Goal: Book appointment/travel/reservation

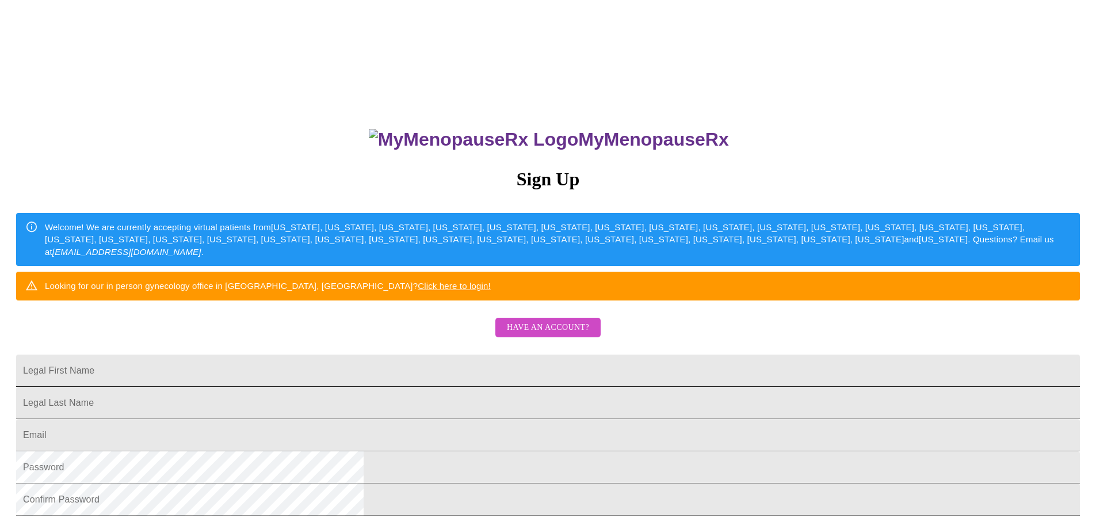
click at [441, 387] on input "Legal First Name" at bounding box center [548, 370] width 1064 height 32
type input "autum.nichols@vigor.net"
drag, startPoint x: 505, startPoint y: 405, endPoint x: 238, endPoint y: 332, distance: 277.1
click at [239, 333] on div "MyMenopauseRx Sign Up Welcome! We are currently accepting virtual patients from…" at bounding box center [548, 322] width 1087 height 634
type input "a"
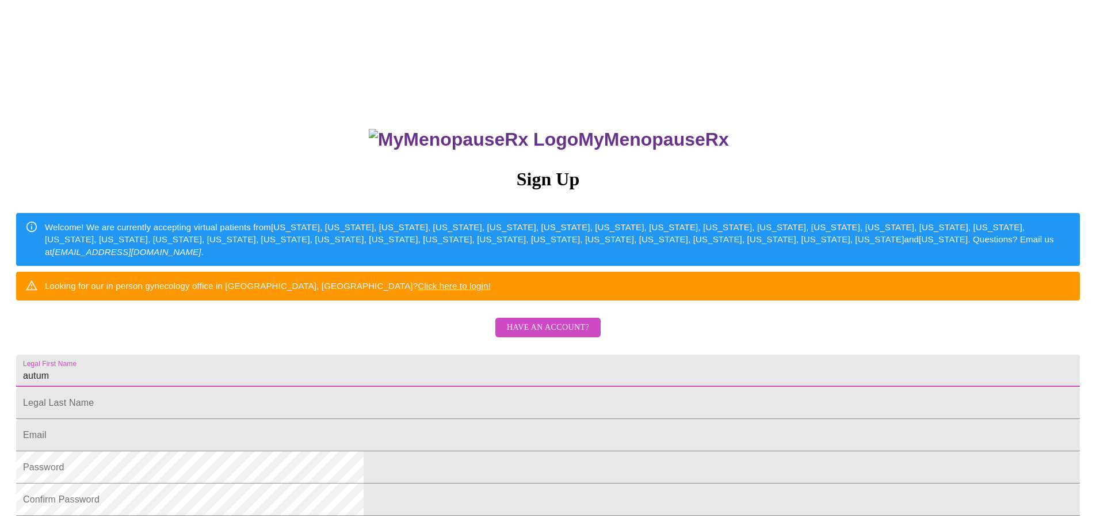
type input "autum"
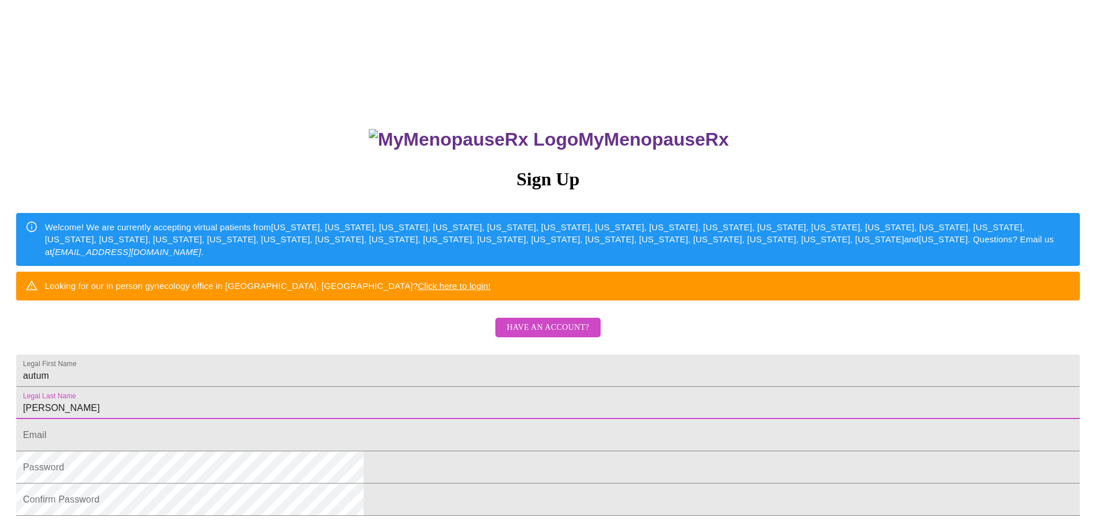
type input "nichols"
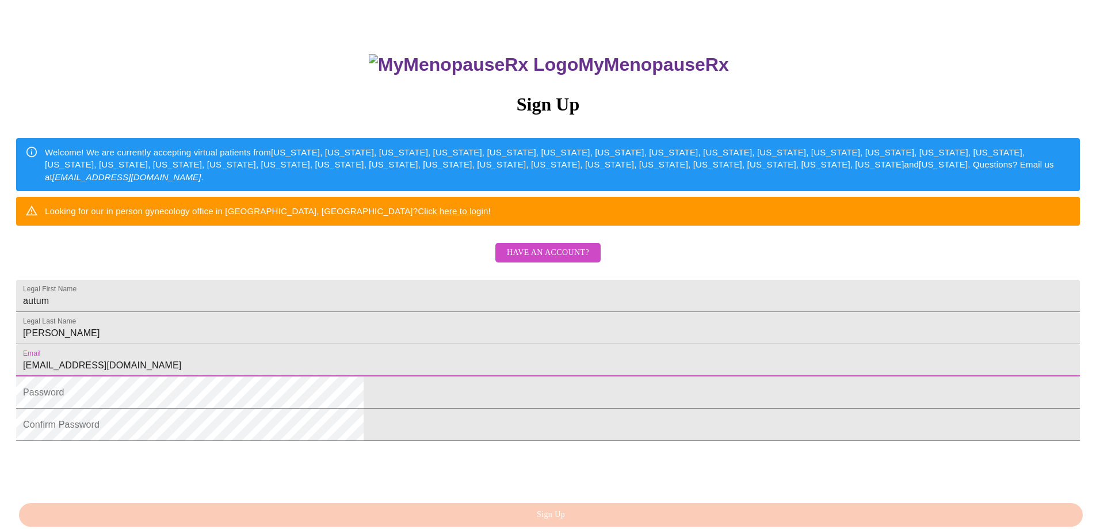
scroll to position [198, 0]
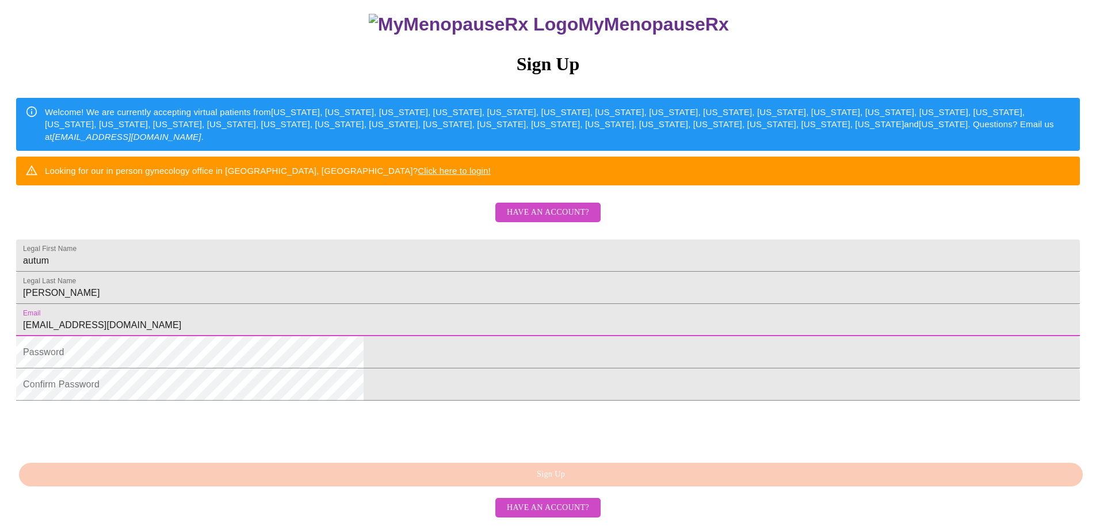
type input "autumnichols0@gmail.com"
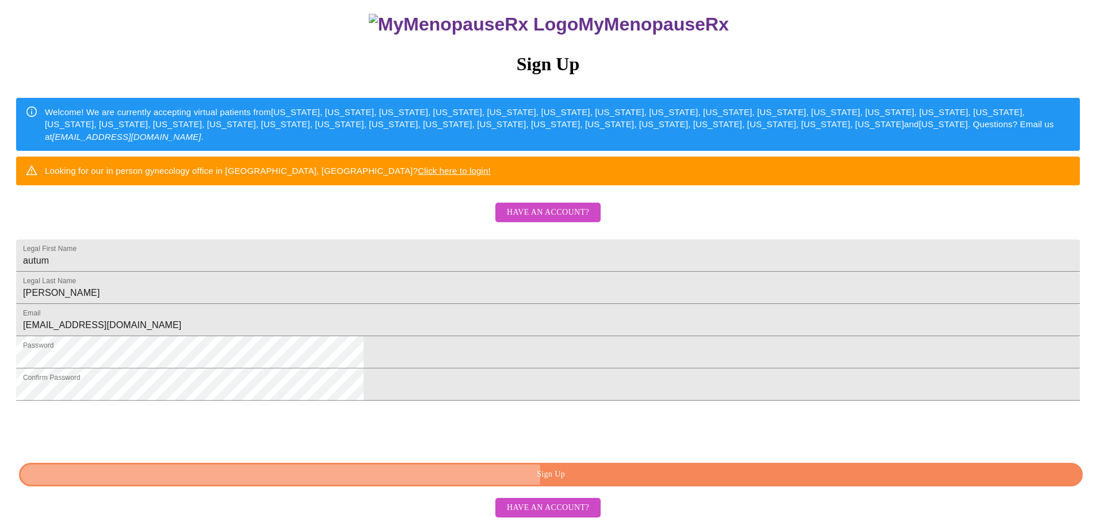
click at [639, 480] on span "Sign Up" at bounding box center [550, 474] width 1037 height 14
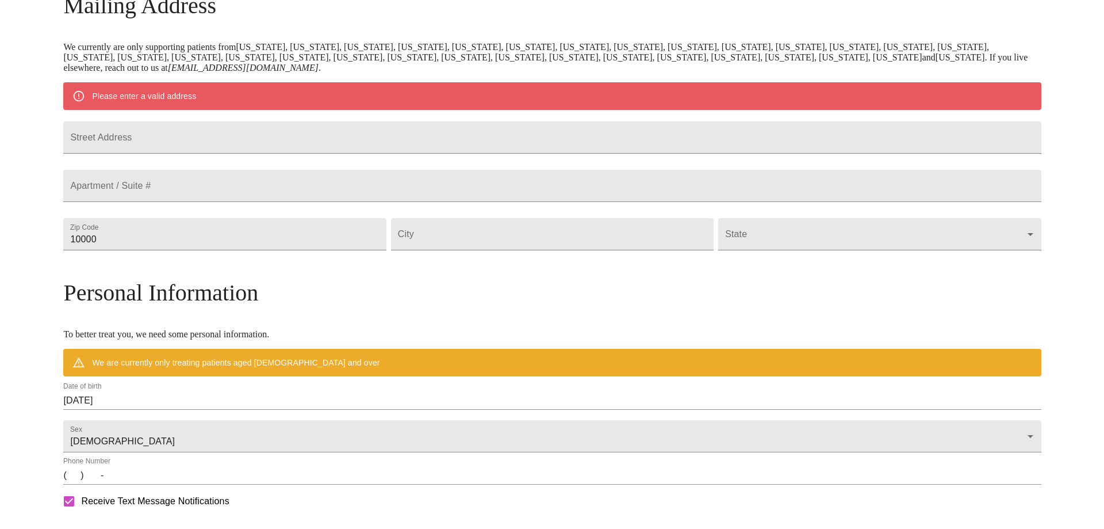
scroll to position [153, 0]
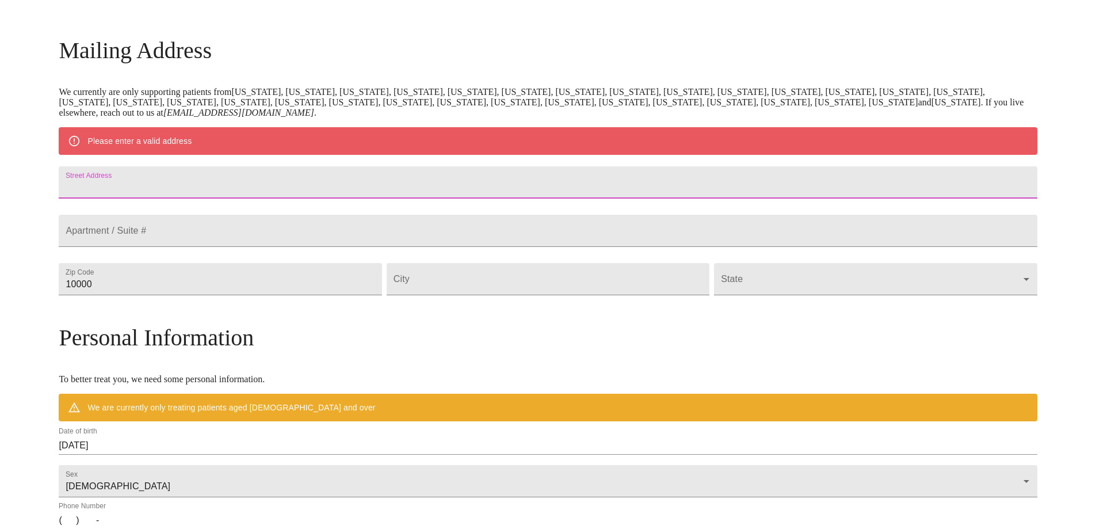
click at [249, 198] on input "Street Address" at bounding box center [548, 182] width 978 height 32
type input "533 geranium st"
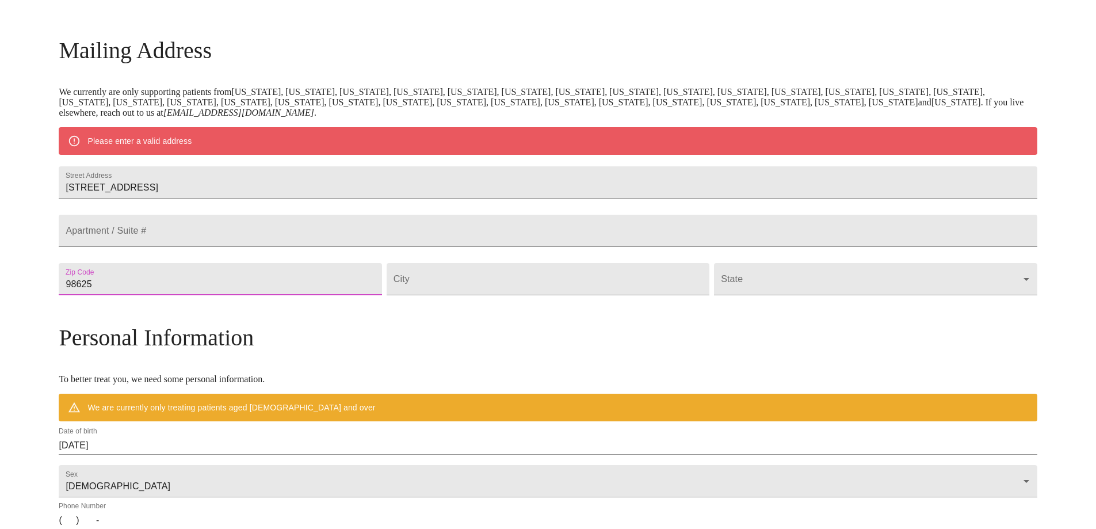
type input "98625"
type input "kalama"
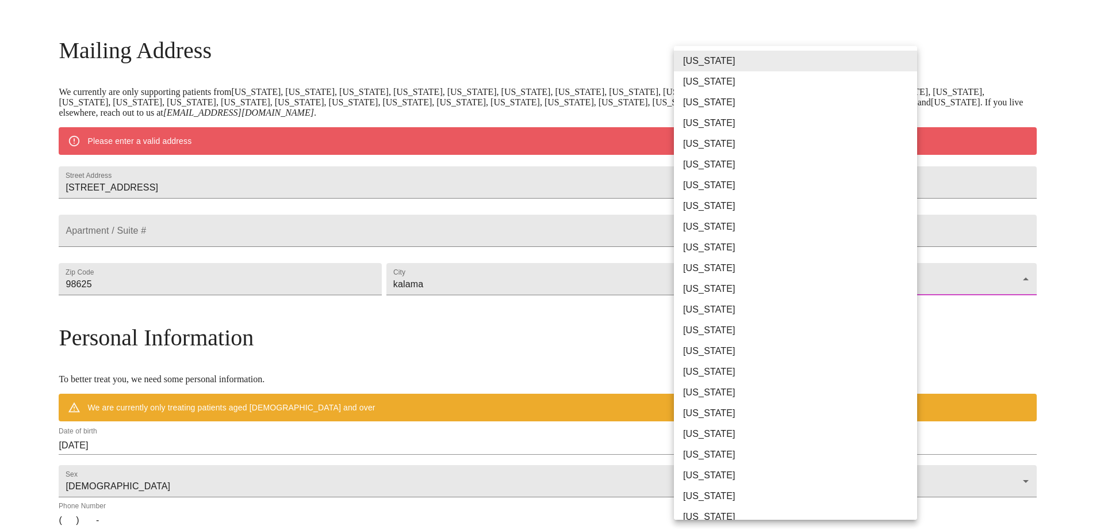
click at [881, 308] on body "MyMenopauseRx Welcome to MyMenopauseRx Since it's your first time here, you'll …" at bounding box center [552, 300] width 1095 height 897
click at [704, 492] on li "[US_STATE]" at bounding box center [800, 495] width 252 height 21
type input "[US_STATE]"
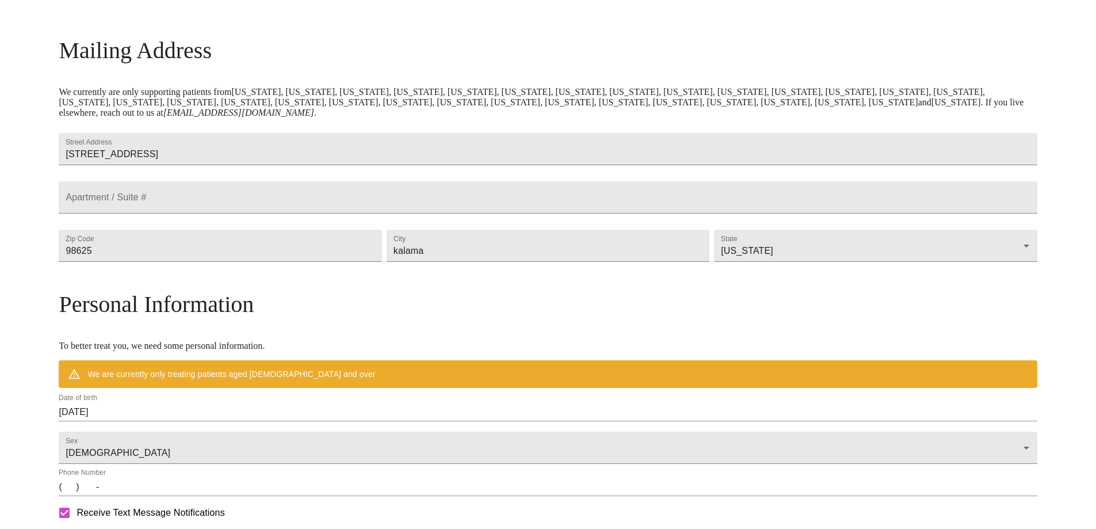
click at [230, 421] on div "Date of birth 08/27/2025" at bounding box center [548, 407] width 978 height 28
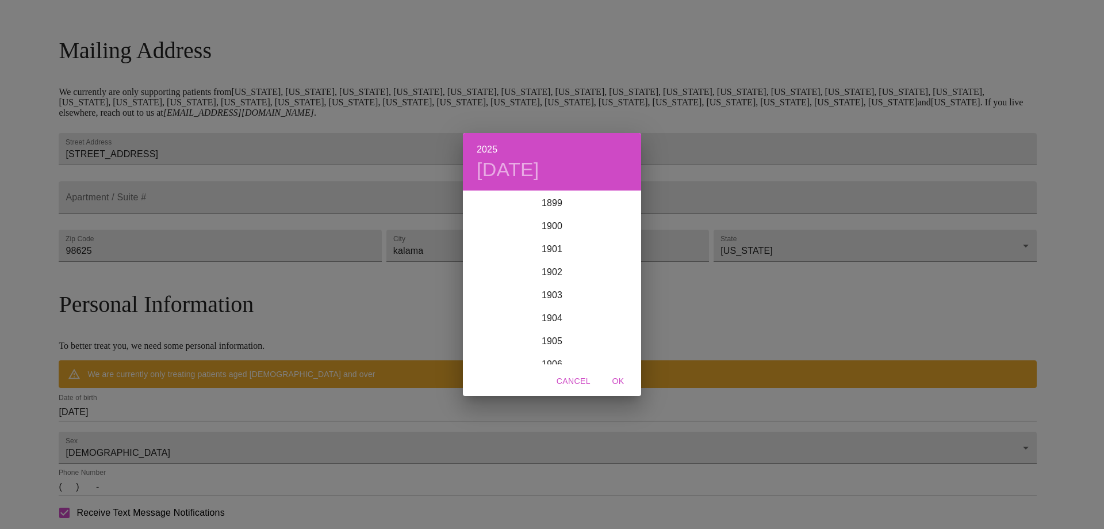
scroll to position [2830, 0]
click at [484, 143] on h6 "2025" at bounding box center [487, 150] width 21 height 16
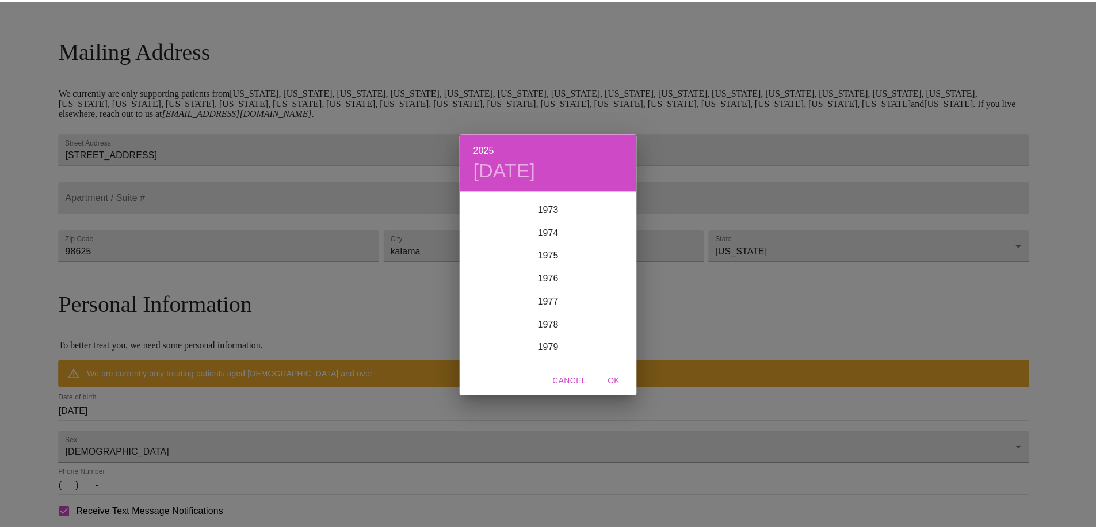
scroll to position [1680, 0]
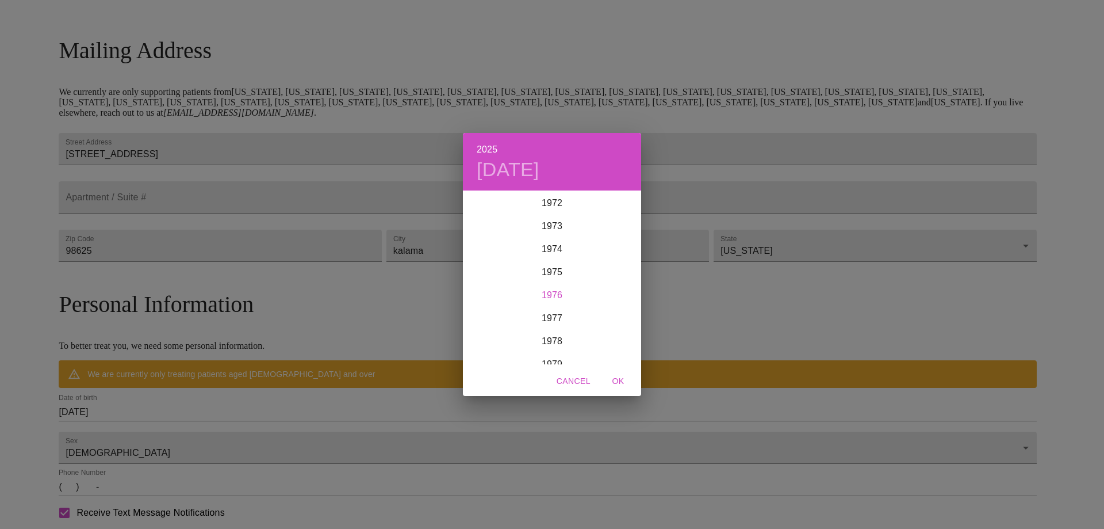
click at [551, 289] on div "1976" at bounding box center [552, 295] width 178 height 23
click at [540, 164] on h4 "Fri, Aug 27" at bounding box center [508, 170] width 63 height 24
click at [622, 311] on p "28" at bounding box center [621, 314] width 9 height 12
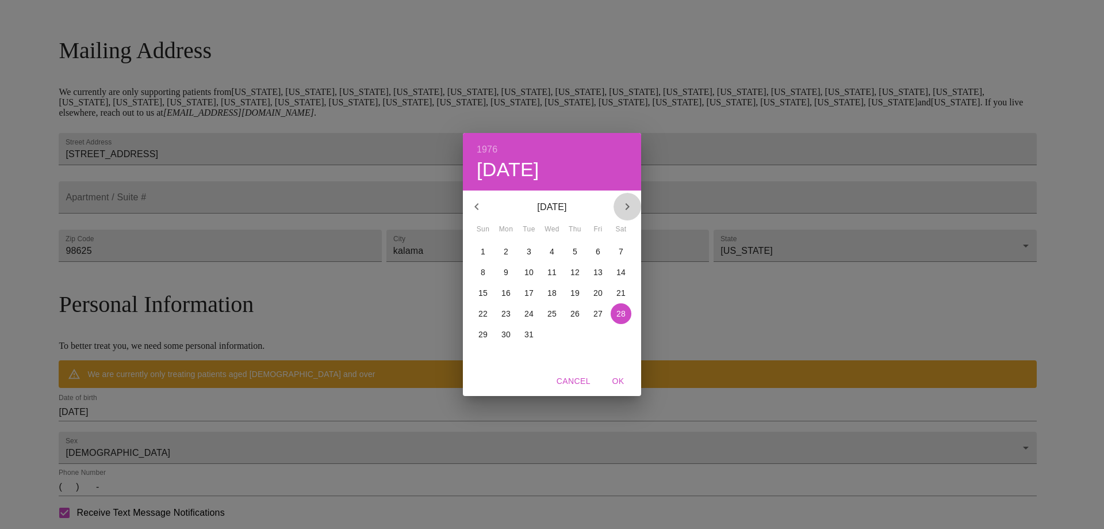
click at [627, 207] on icon "button" at bounding box center [628, 207] width 14 height 14
click at [617, 379] on span "OK" at bounding box center [619, 381] width 28 height 14
type input "08/28/1976"
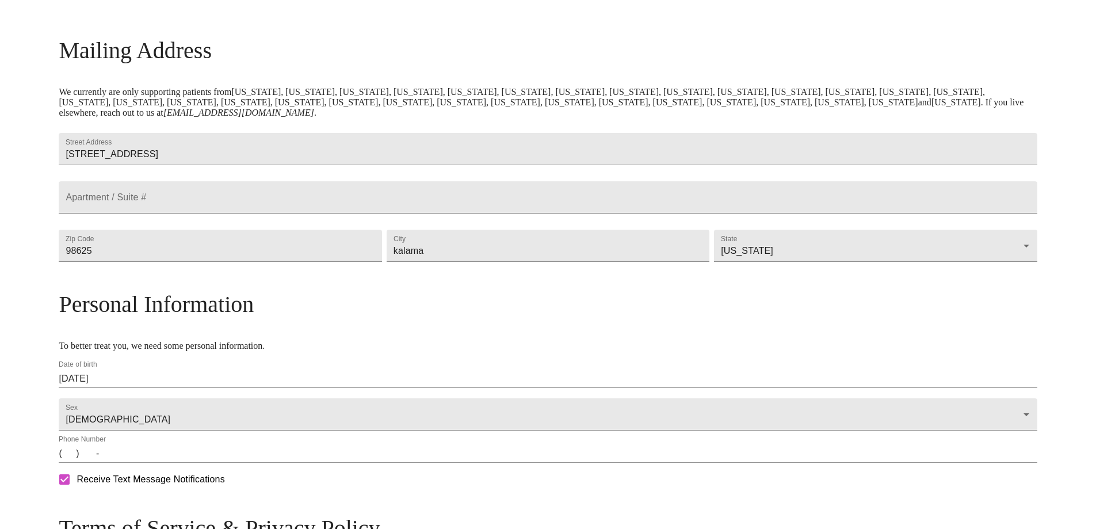
click at [194, 462] on input "(   )    -" at bounding box center [548, 453] width 978 height 18
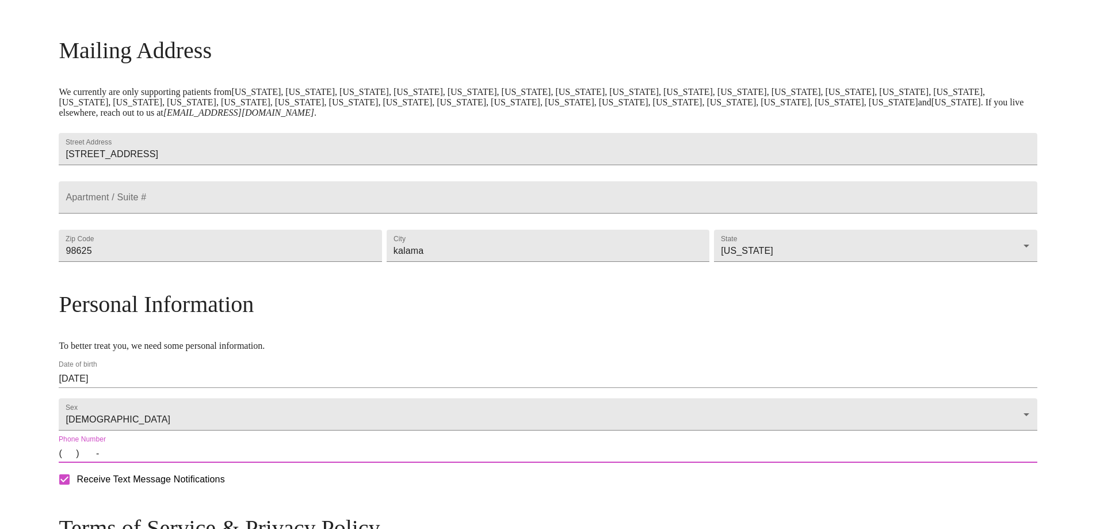
type input "(360) 761-9373"
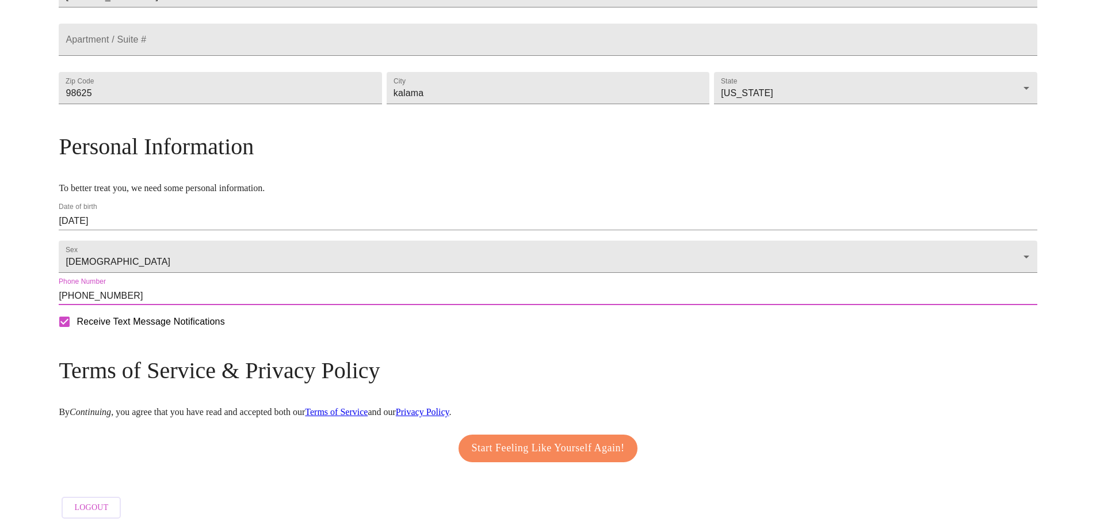
scroll to position [343, 0]
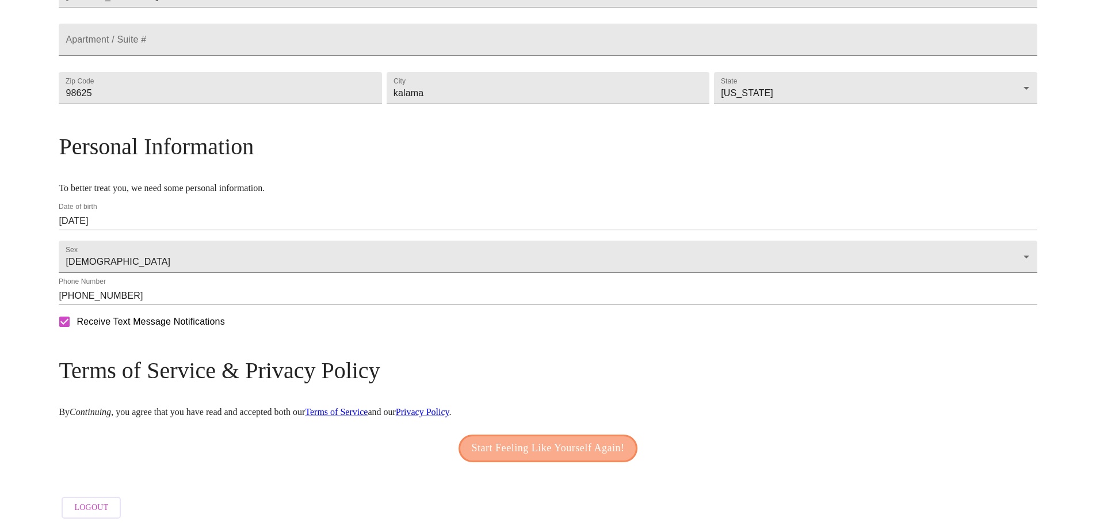
click at [545, 445] on span "Start Feeling Like Yourself Again!" at bounding box center [548, 448] width 153 height 18
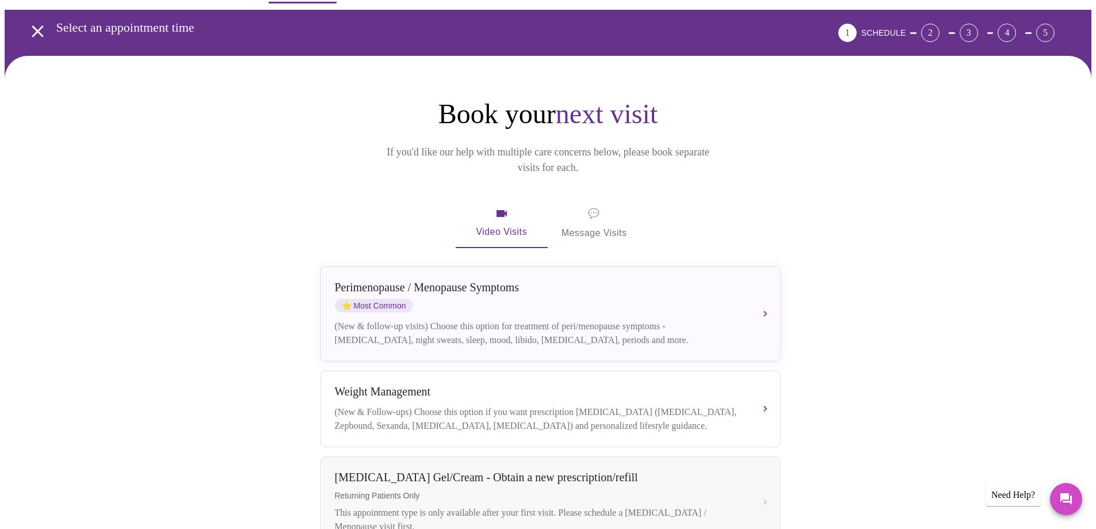
scroll to position [1, 0]
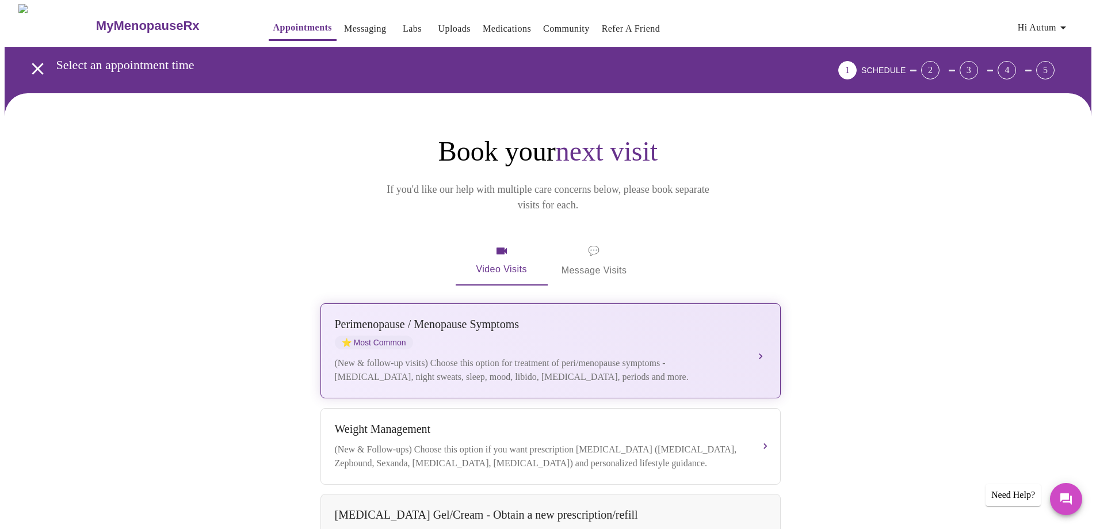
click at [763, 322] on div "[MEDICAL_DATA] / Menopause Symptoms ⭐ Most Common (New & follow-up visits) Choo…" at bounding box center [550, 351] width 431 height 66
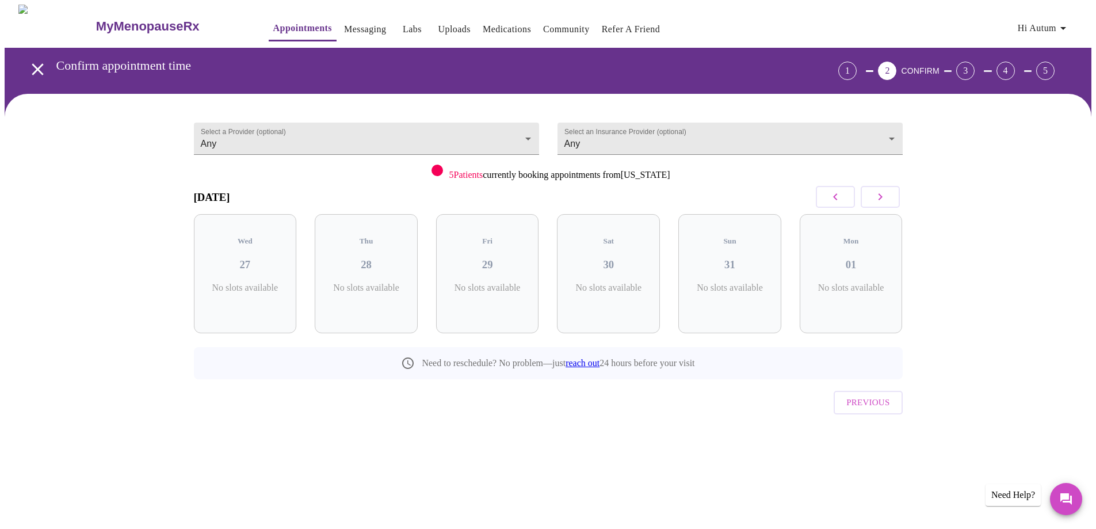
scroll to position [0, 0]
click at [377, 269] on div "Thu 28 4 Slots Left ( 12 Total)" at bounding box center [370, 273] width 103 height 119
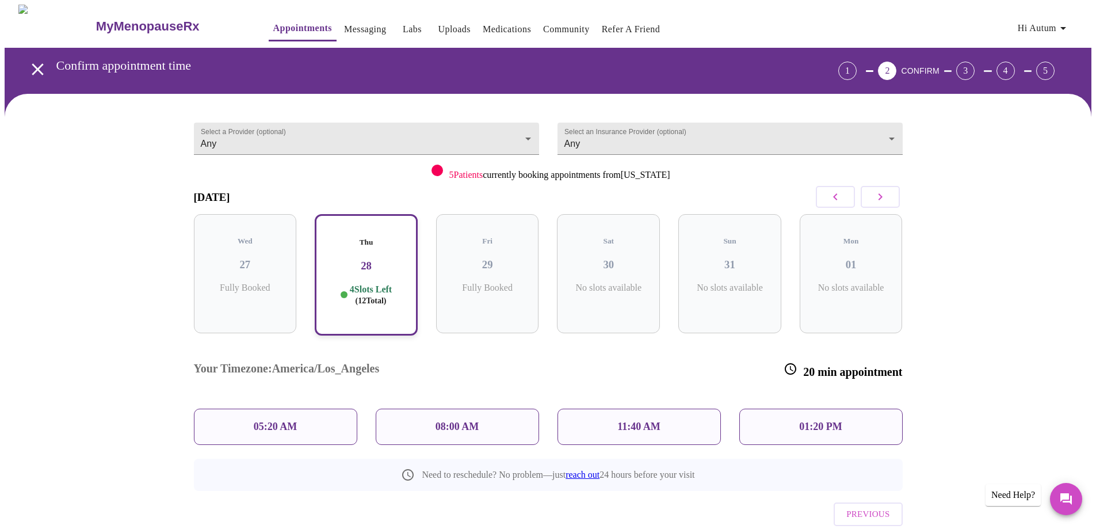
click at [465, 420] on p "08:00 AM" at bounding box center [457, 426] width 44 height 12
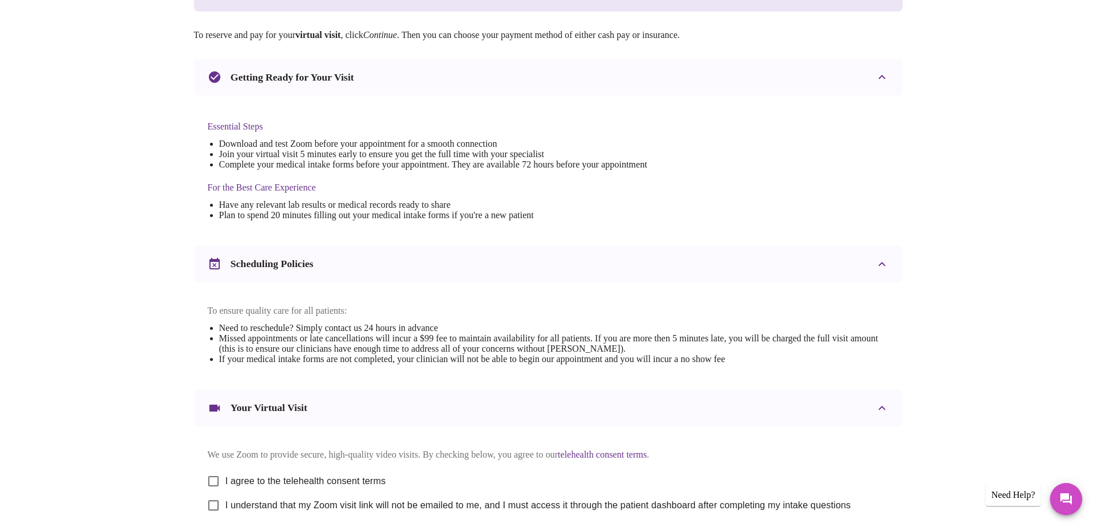
scroll to position [288, 0]
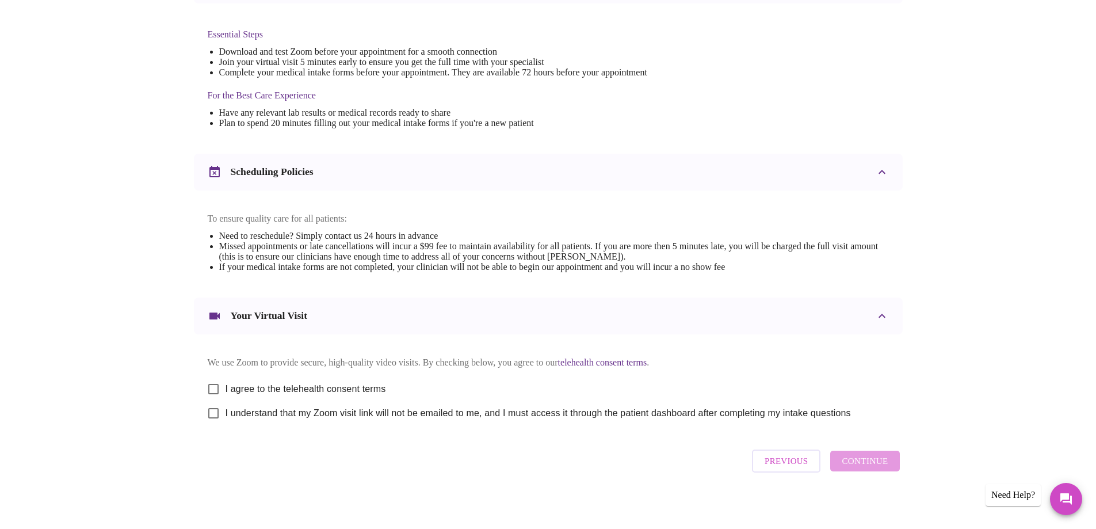
click at [216, 395] on input "I agree to the telehealth consent terms" at bounding box center [213, 389] width 24 height 24
checkbox input "true"
click at [213, 417] on input "I understand that my Zoom visit link will not be emailed to me, and I must acce…" at bounding box center [213, 413] width 24 height 24
checkbox input "true"
click at [877, 468] on span "Continue" at bounding box center [865, 460] width 46 height 15
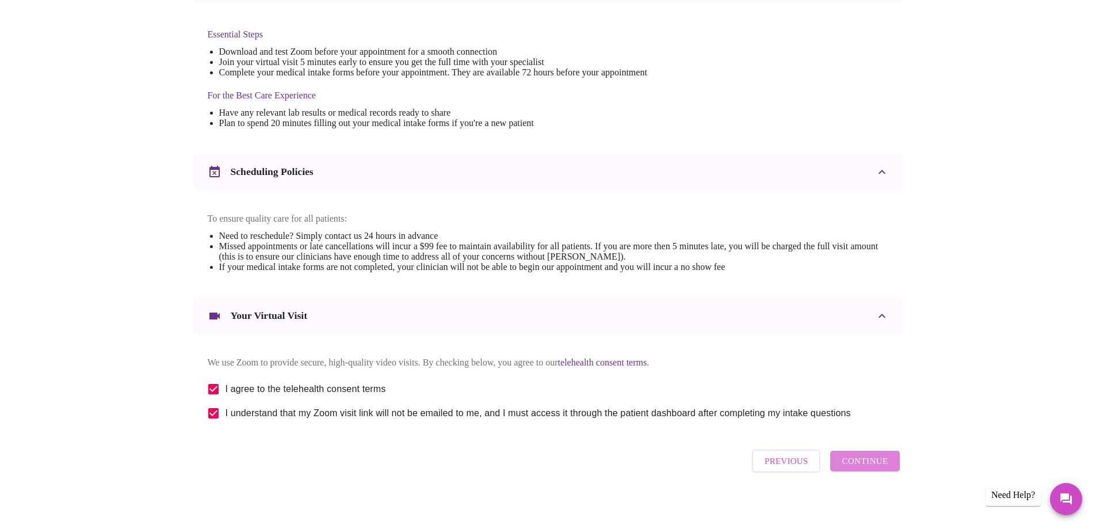
scroll to position [0, 0]
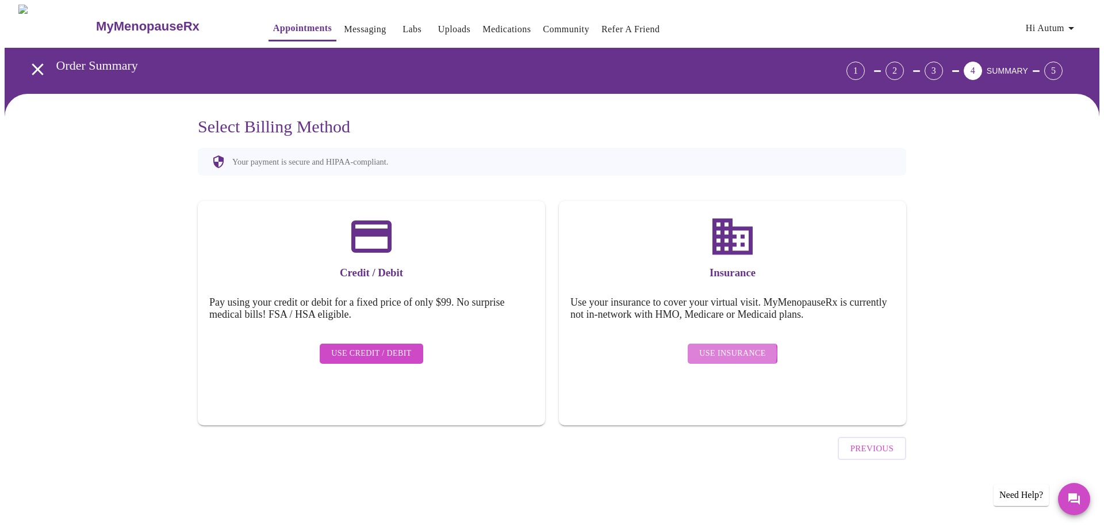
click at [730, 346] on span "Use Insurance" at bounding box center [732, 353] width 66 height 14
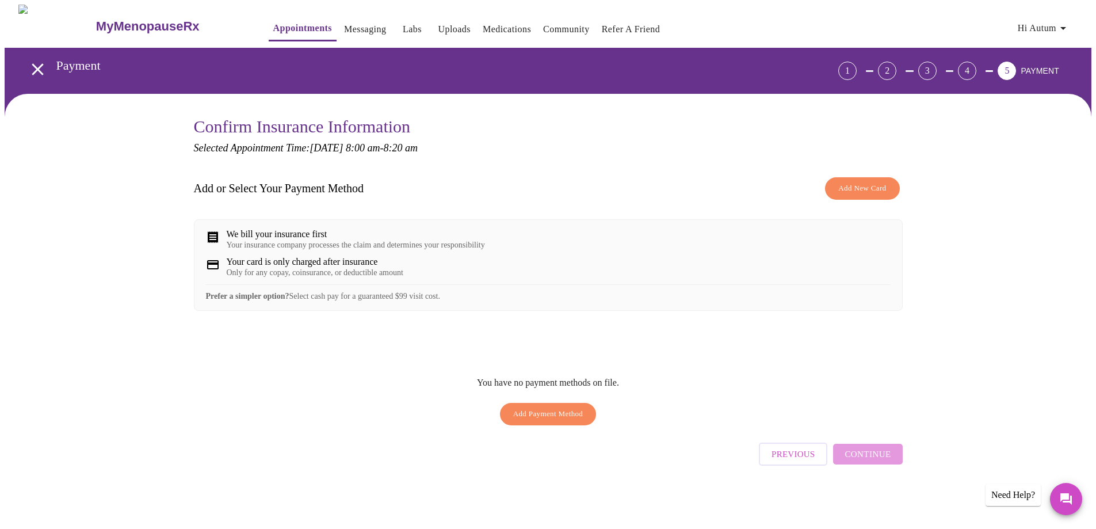
click at [867, 185] on span "Add New Card" at bounding box center [862, 188] width 48 height 13
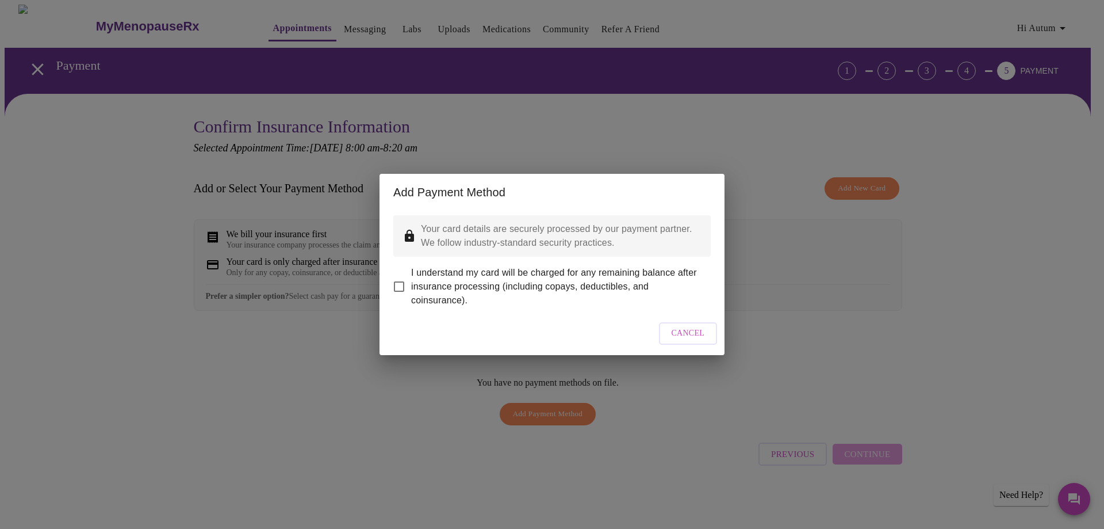
click at [408, 277] on input "I understand my card will be charged for any remaining balance after insurance …" at bounding box center [399, 286] width 24 height 24
checkbox input "true"
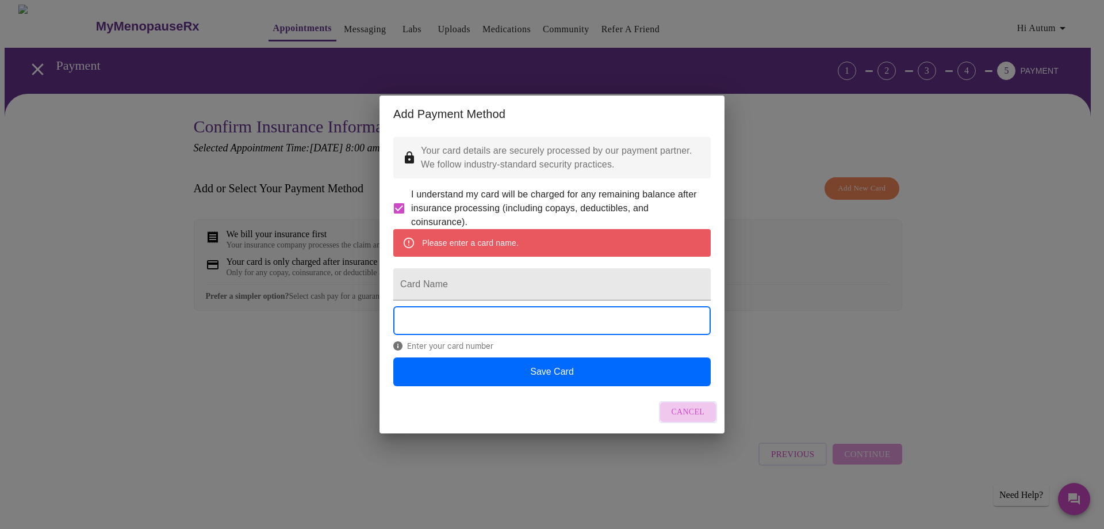
click at [703, 419] on span "Cancel" at bounding box center [688, 412] width 33 height 14
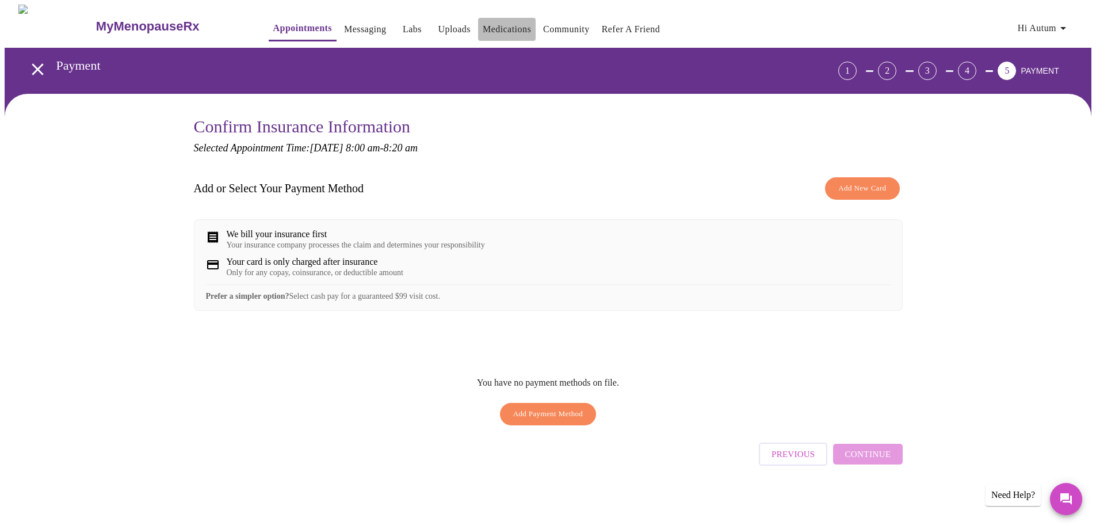
click at [486, 21] on link "Medications" at bounding box center [507, 29] width 48 height 16
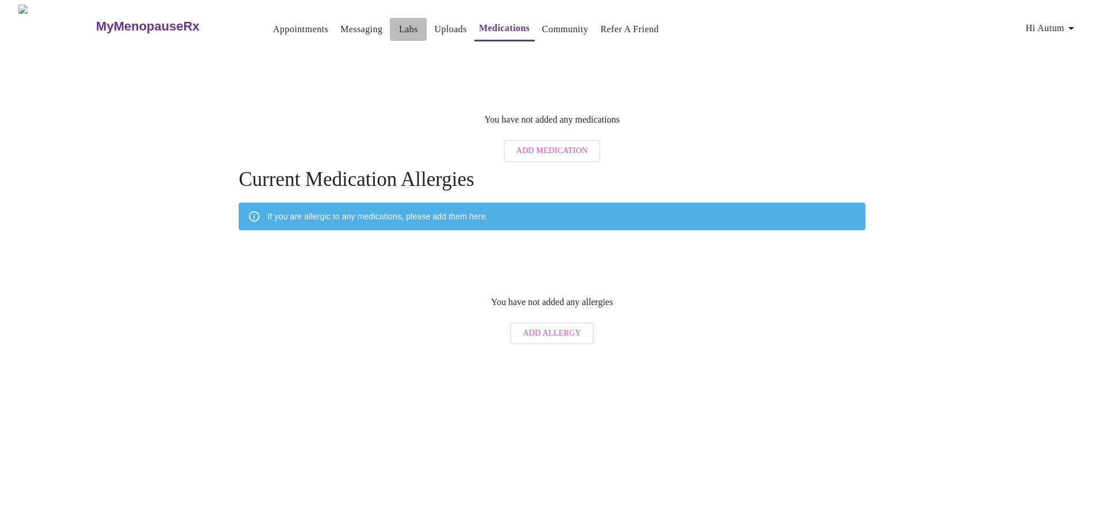
click at [399, 21] on link "Labs" at bounding box center [408, 29] width 19 height 16
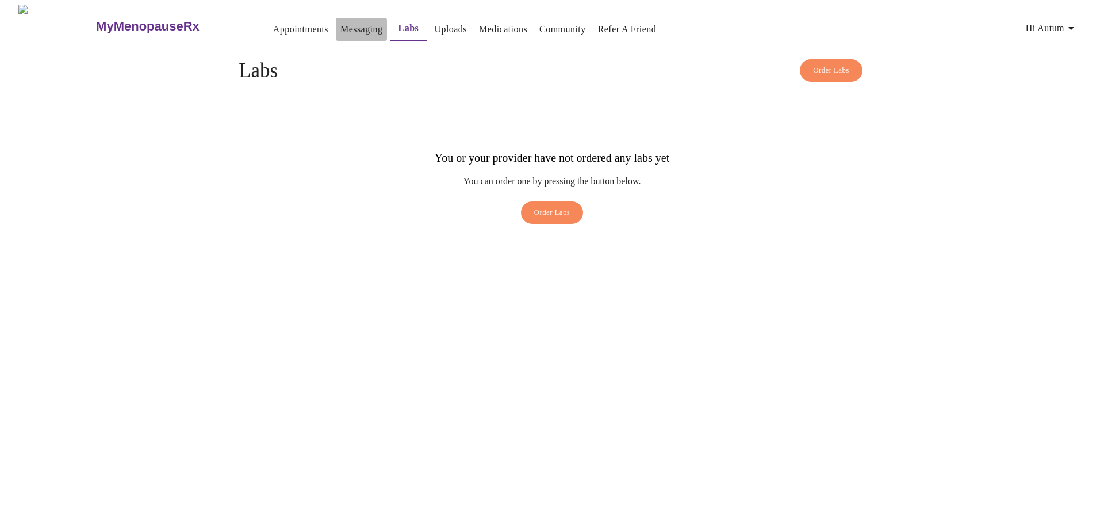
click at [341, 26] on link "Messaging" at bounding box center [362, 29] width 42 height 16
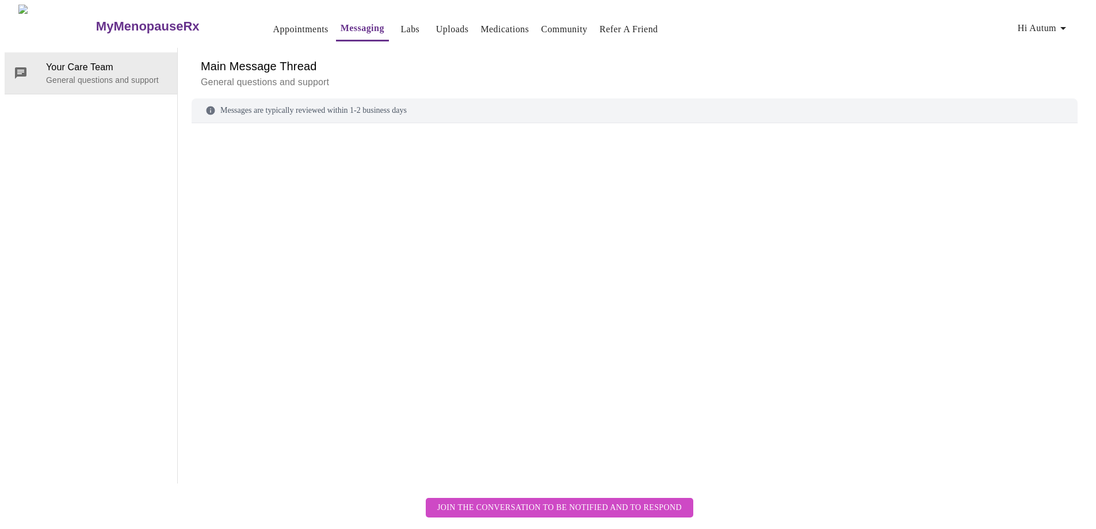
scroll to position [43, 0]
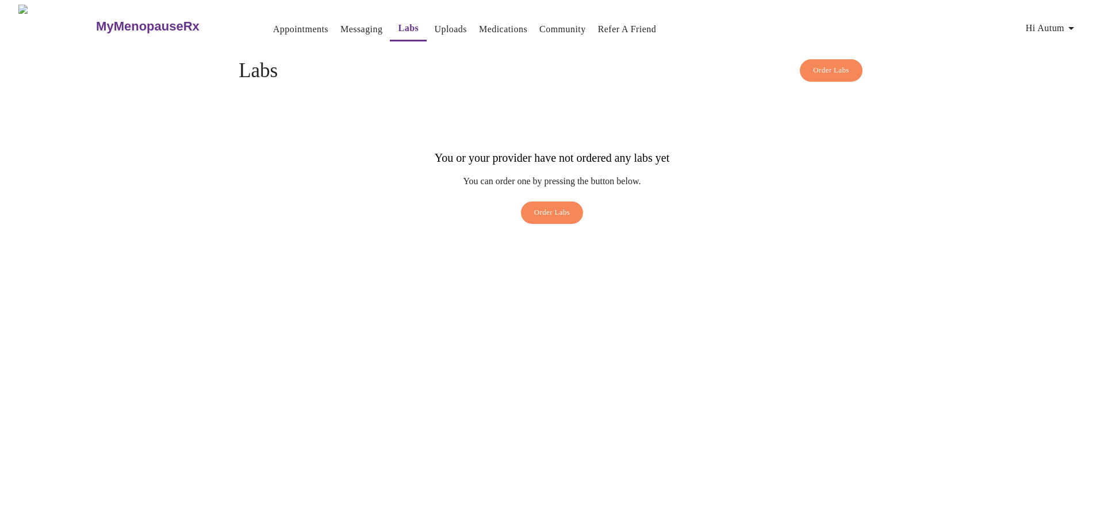
click at [540, 22] on link "Community" at bounding box center [563, 29] width 47 height 16
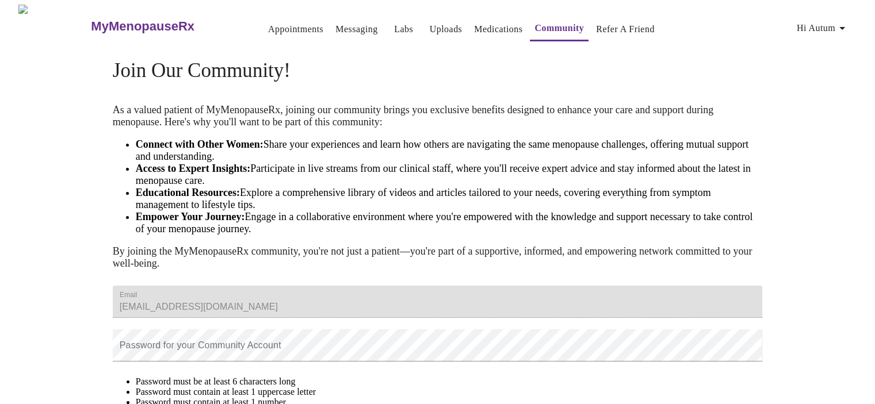
click at [829, 26] on span "Hi autum" at bounding box center [823, 28] width 52 height 16
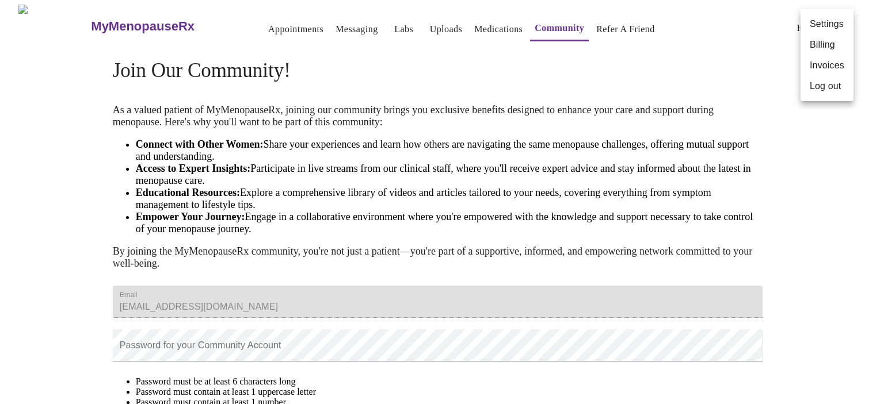
click at [827, 25] on li "Settings" at bounding box center [826, 24] width 53 height 21
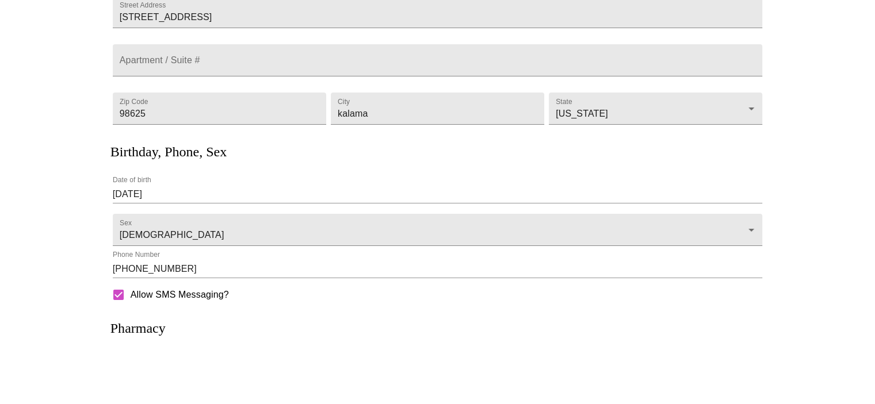
scroll to position [221, 0]
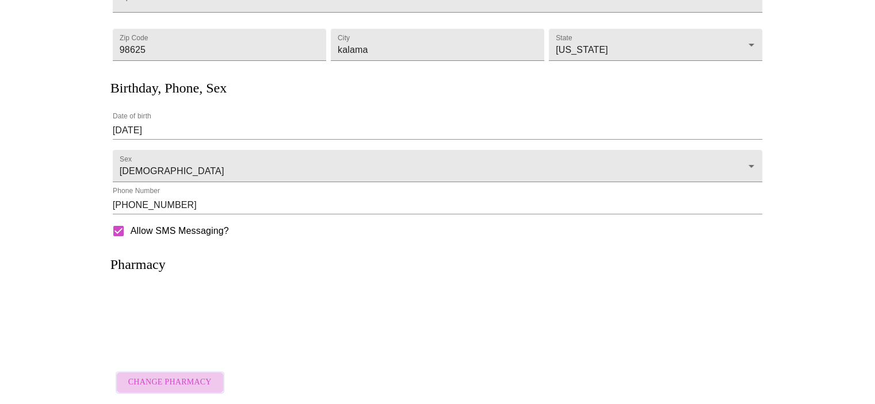
click at [189, 376] on span "Change Pharmacy" at bounding box center [169, 383] width 83 height 14
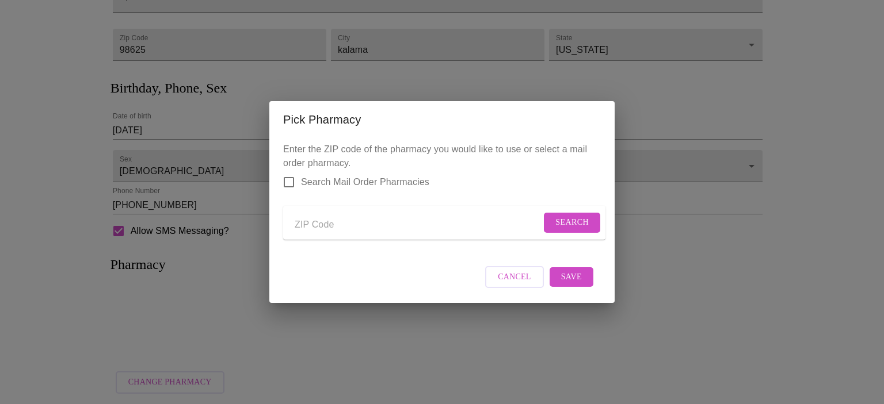
click at [472, 229] on input "Send a message to your care team" at bounding box center [418, 225] width 246 height 18
type input "98625"
click at [565, 219] on span "Search" at bounding box center [571, 223] width 33 height 14
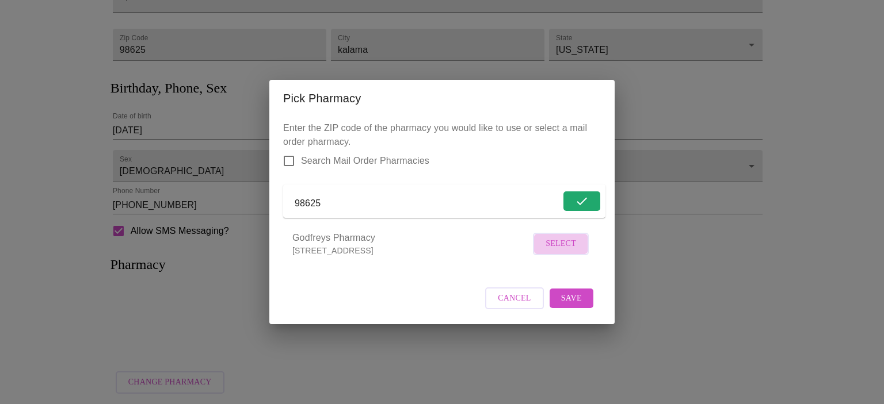
click at [580, 243] on button "Select" at bounding box center [561, 244] width 56 height 22
click at [580, 305] on span "Save" at bounding box center [571, 298] width 21 height 14
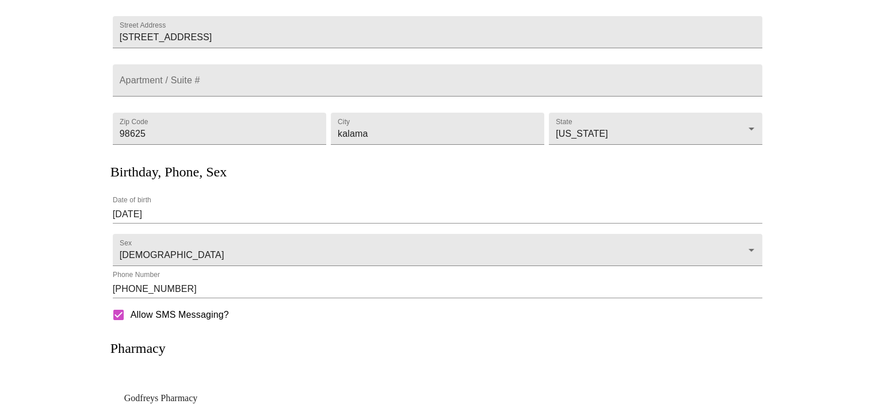
scroll to position [0, 0]
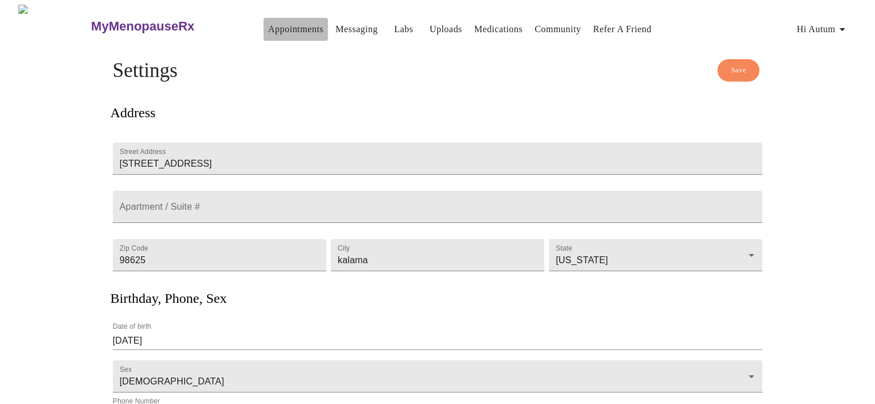
click at [268, 22] on link "Appointments" at bounding box center [295, 29] width 55 height 16
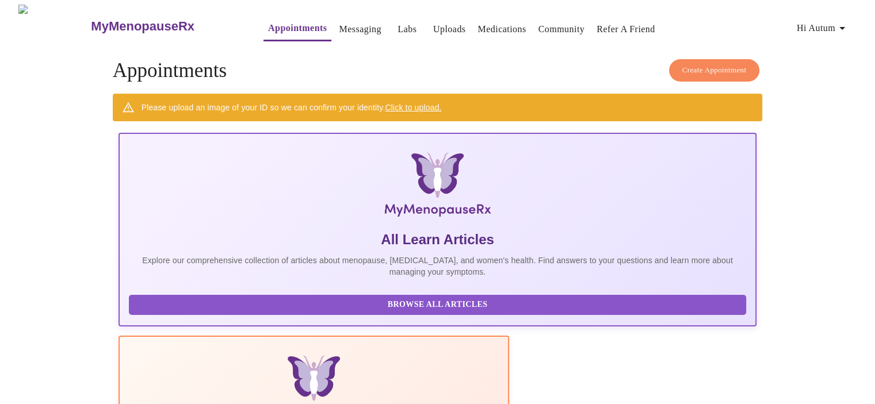
click at [720, 59] on button "Create Appointment" at bounding box center [714, 70] width 91 height 22
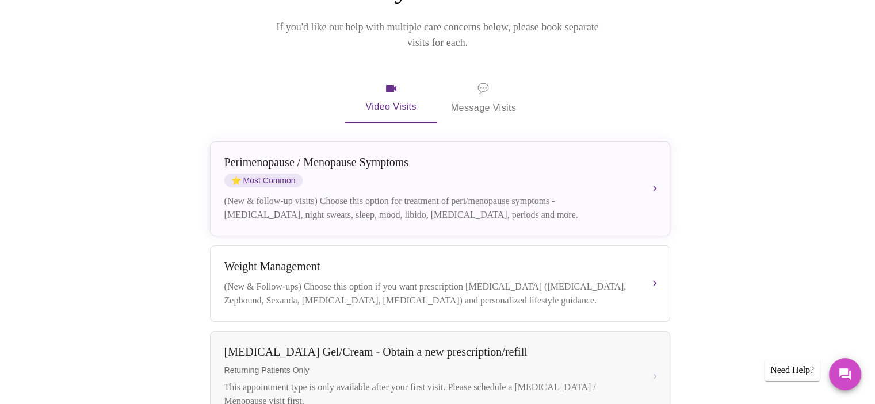
scroll to position [230, 0]
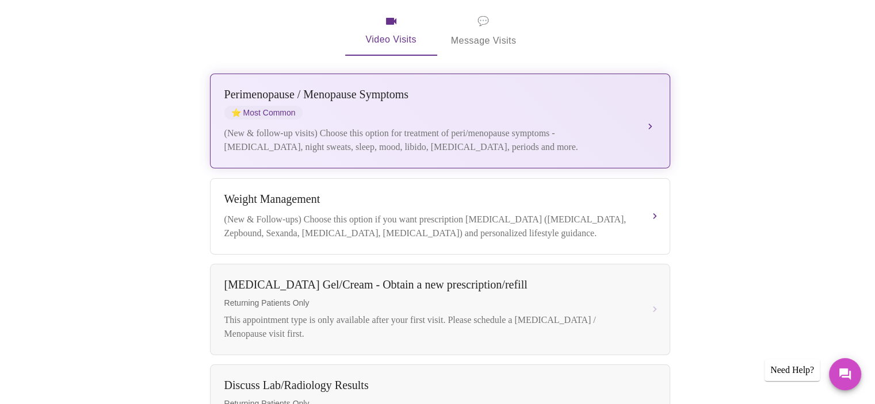
click at [624, 105] on div "[MEDICAL_DATA] / Menopause Symptoms ⭐ Most Common (New & follow-up visits) Choo…" at bounding box center [439, 121] width 431 height 66
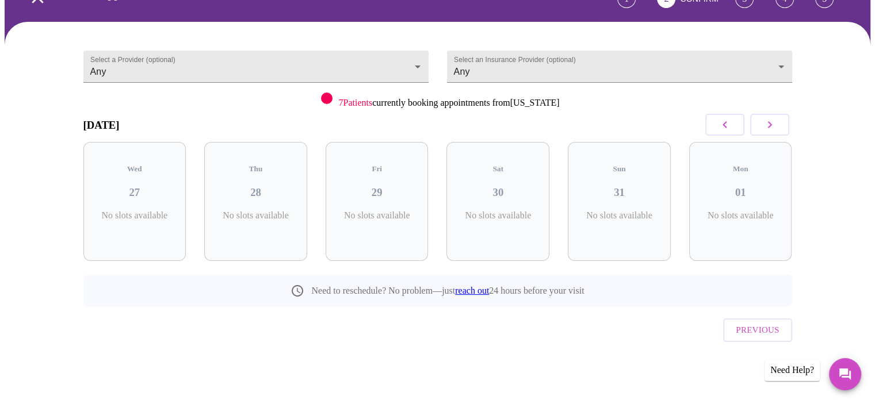
scroll to position [47, 0]
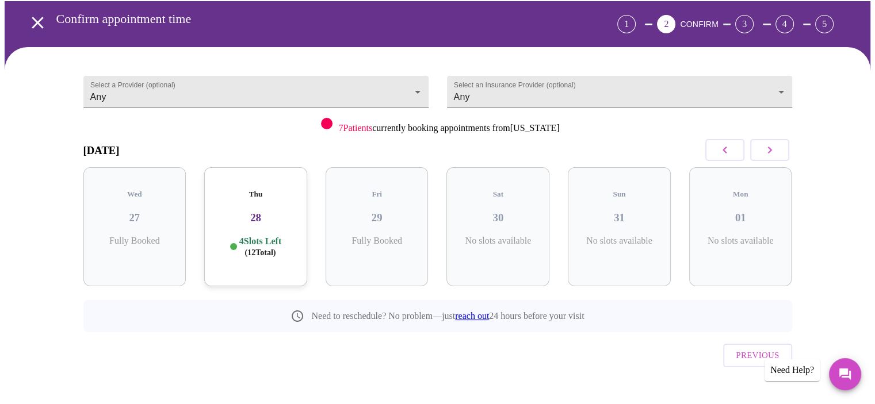
click at [268, 212] on h3 "28" at bounding box center [255, 218] width 85 height 13
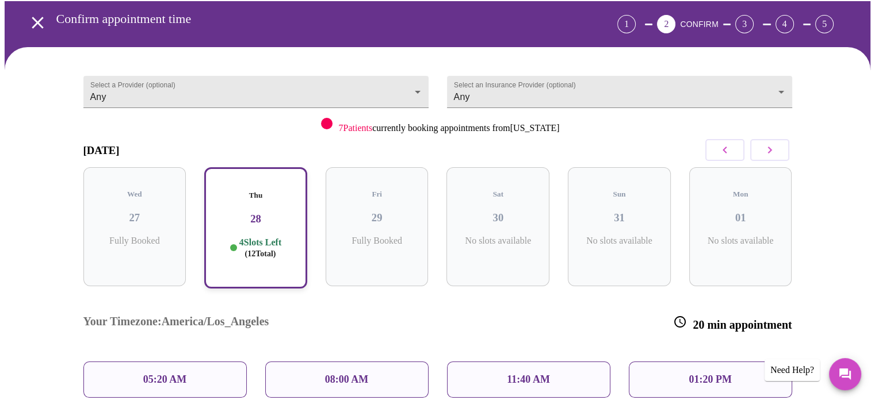
click at [331, 362] on div "08:00 AM" at bounding box center [346, 380] width 163 height 36
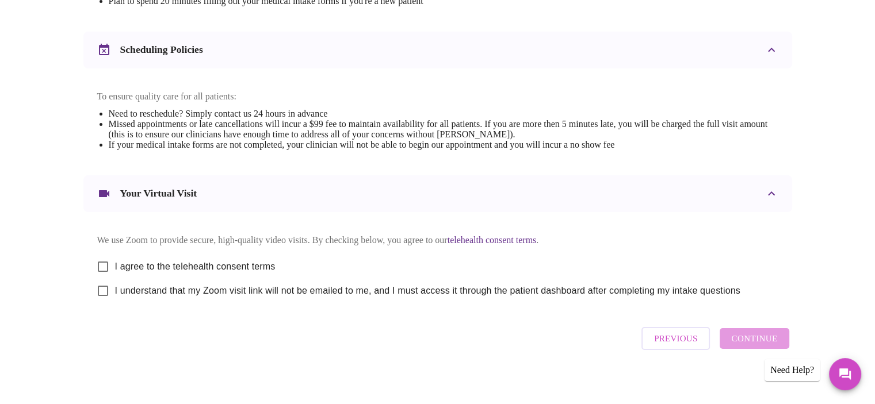
scroll to position [429, 0]
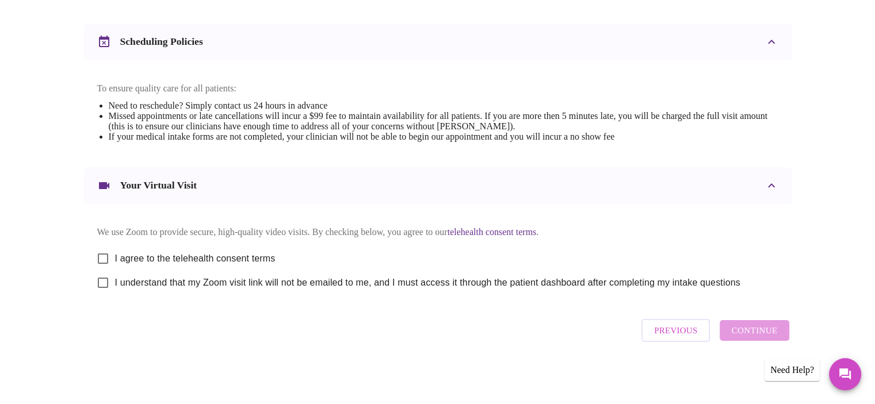
click at [103, 257] on input "I agree to the telehealth consent terms" at bounding box center [103, 259] width 24 height 24
checkbox input "true"
click at [103, 284] on input "I understand that my Zoom visit link will not be emailed to me, and I must acce…" at bounding box center [103, 283] width 24 height 24
checkbox input "true"
click at [752, 338] on span "Continue" at bounding box center [754, 330] width 46 height 15
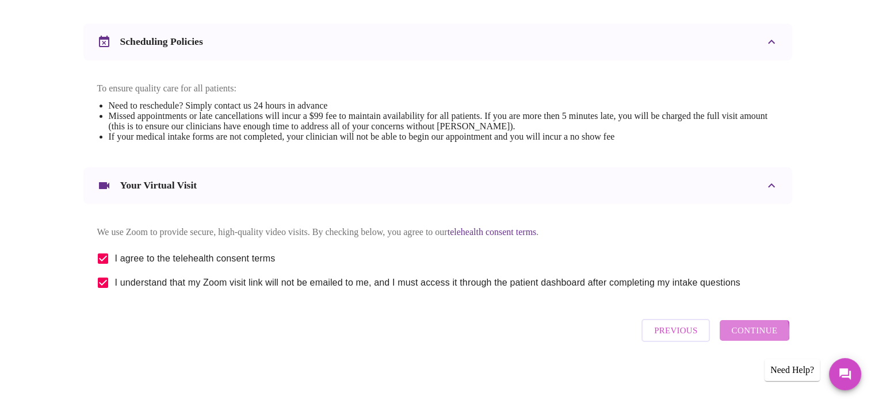
scroll to position [85, 0]
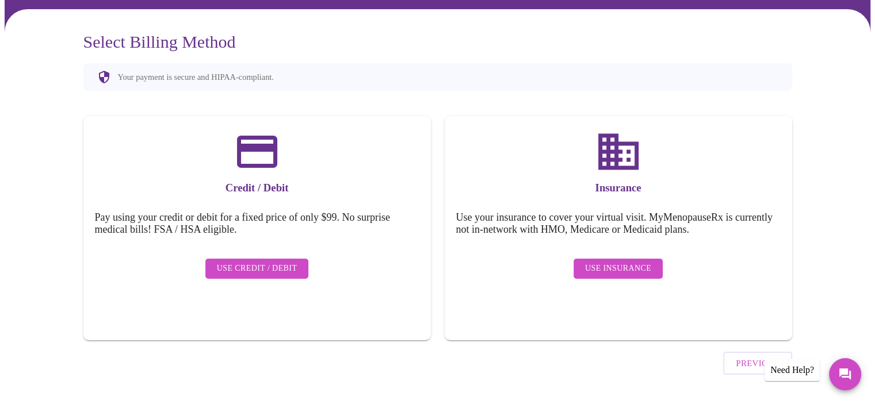
click at [612, 263] on span "Use Insurance" at bounding box center [618, 269] width 66 height 14
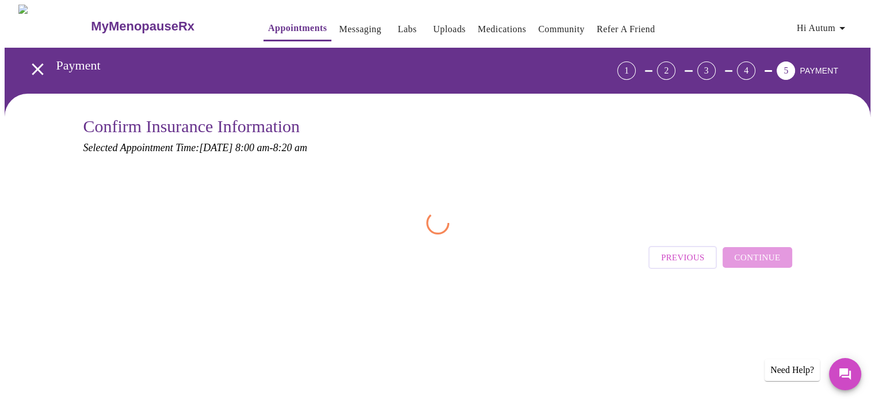
scroll to position [0, 0]
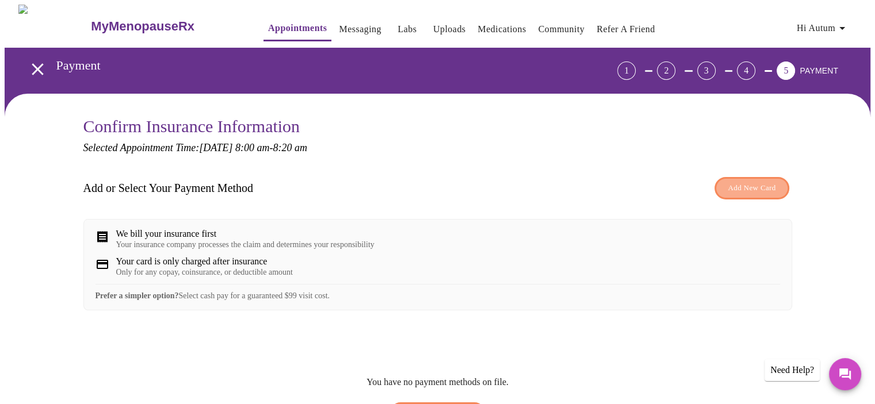
click at [762, 187] on span "Add New Card" at bounding box center [752, 188] width 48 height 13
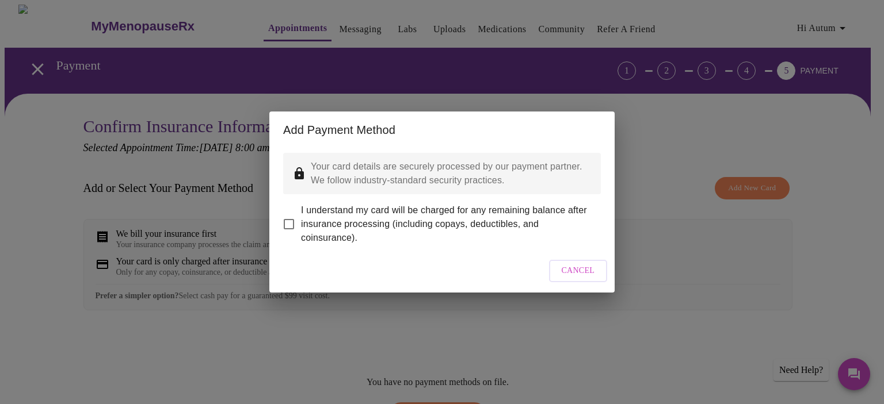
click at [289, 218] on input "I understand my card will be charged for any remaining balance after insurance …" at bounding box center [289, 224] width 24 height 24
checkbox input "true"
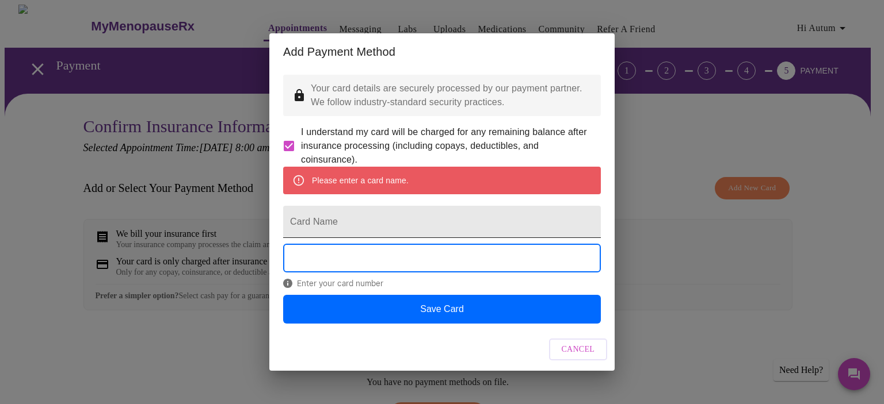
click at [344, 225] on input "Card Name" at bounding box center [442, 222] width 318 height 32
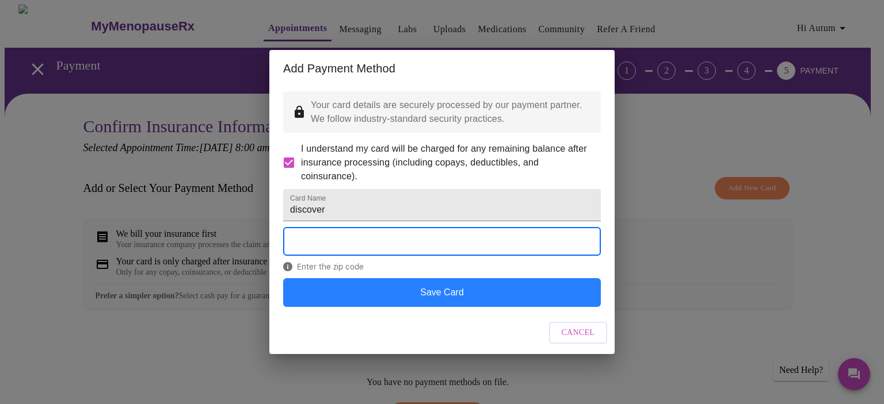
click at [442, 301] on button "Save Card" at bounding box center [442, 292] width 318 height 29
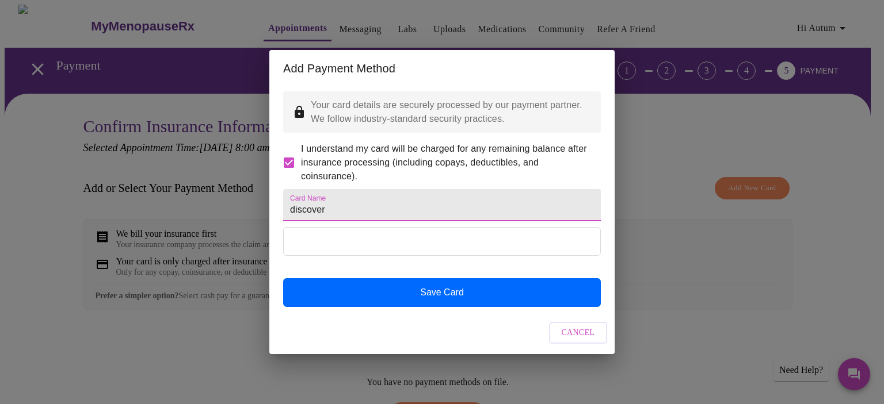
click at [349, 206] on input "discover" at bounding box center [442, 205] width 318 height 32
type input "d"
type input "autum sorensen"
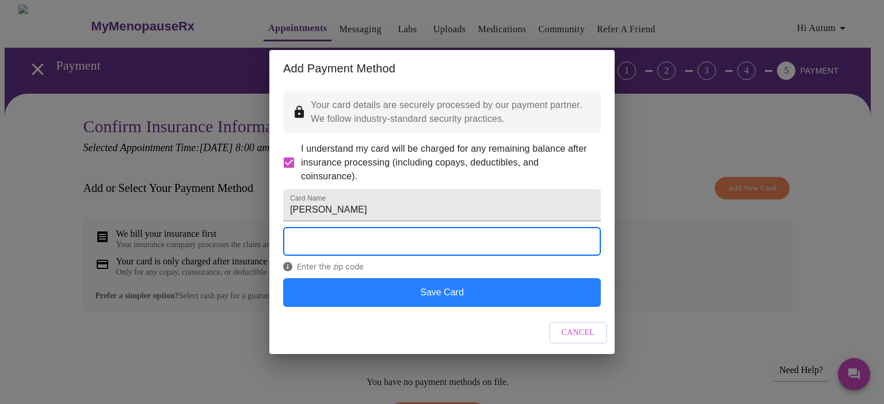
click at [412, 305] on button "Save Card" at bounding box center [442, 292] width 318 height 29
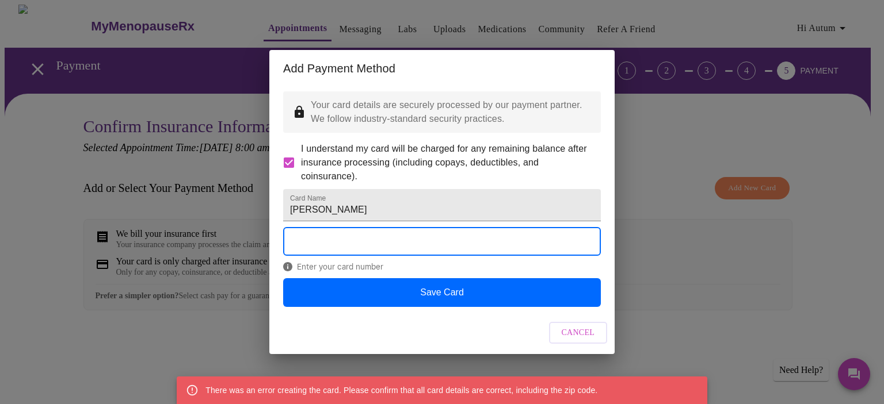
click at [419, 142] on span "I understand my card will be charged for any remaining balance after insurance …" at bounding box center [446, 162] width 290 height 41
click at [301, 151] on input "I understand my card will be charged for any remaining balance after insurance …" at bounding box center [289, 163] width 24 height 24
checkbox input "false"
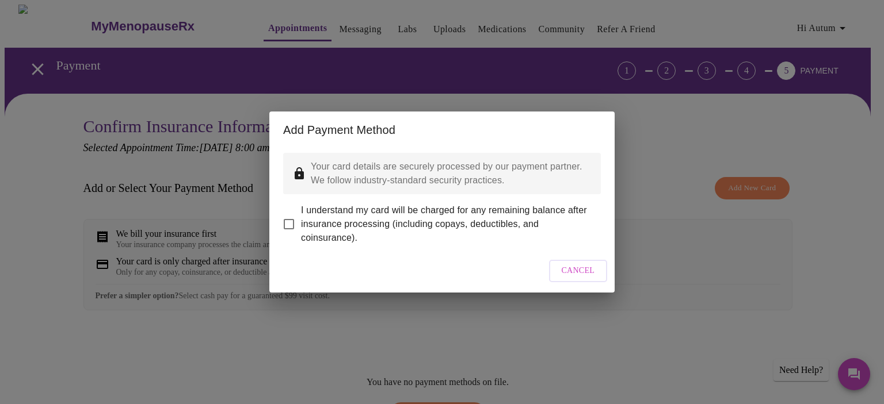
click at [580, 278] on span "Cancel" at bounding box center [577, 271] width 33 height 14
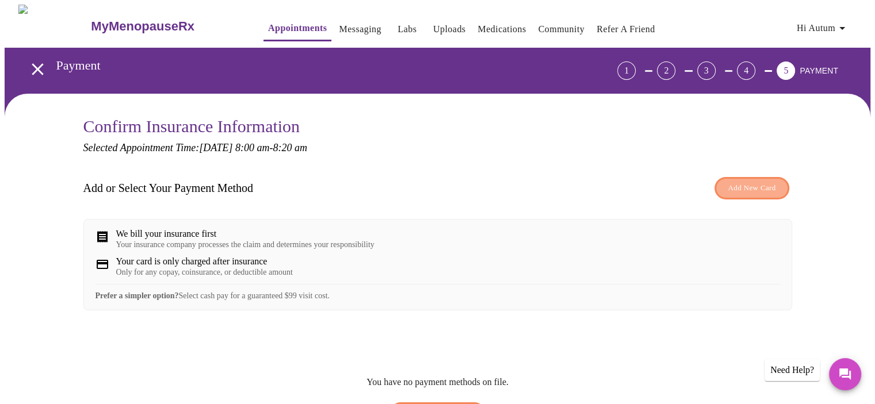
click at [732, 185] on span "Add New Card" at bounding box center [752, 188] width 48 height 13
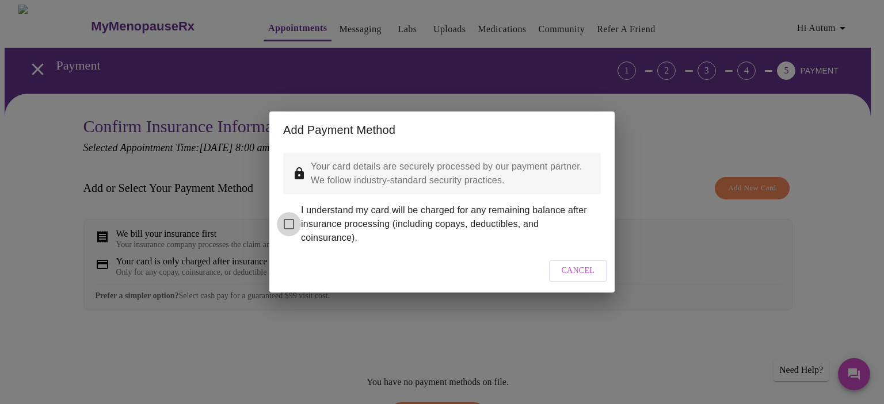
click at [295, 218] on input "I understand my card will be charged for any remaining balance after insurance …" at bounding box center [289, 224] width 24 height 24
checkbox input "true"
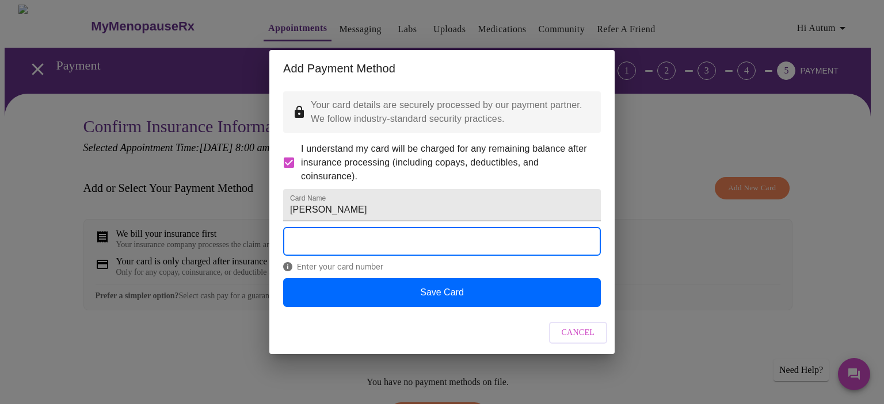
click at [403, 204] on input "autum sorensen" at bounding box center [442, 205] width 318 height 32
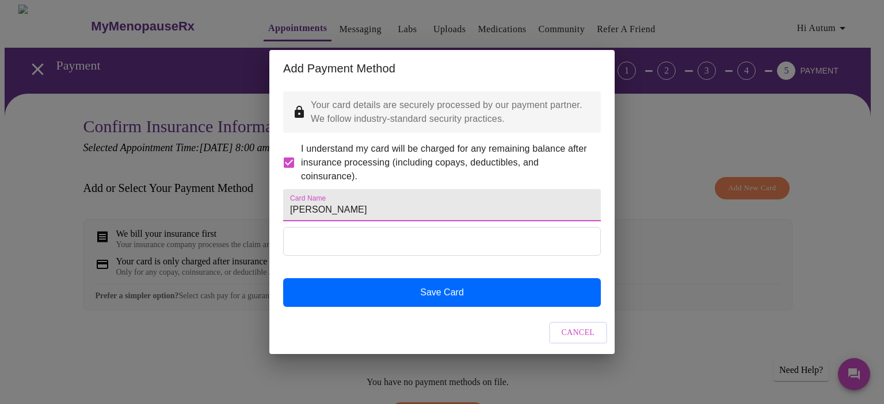
type input "[PERSON_NAME]"
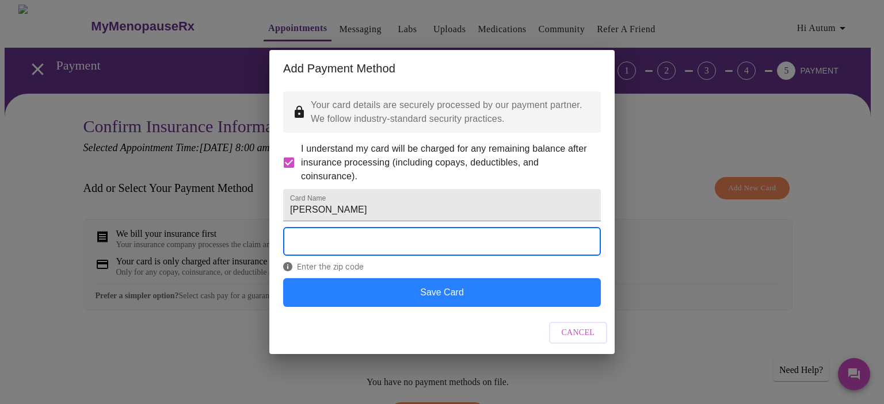
click at [471, 307] on button "Save Card" at bounding box center [442, 292] width 318 height 29
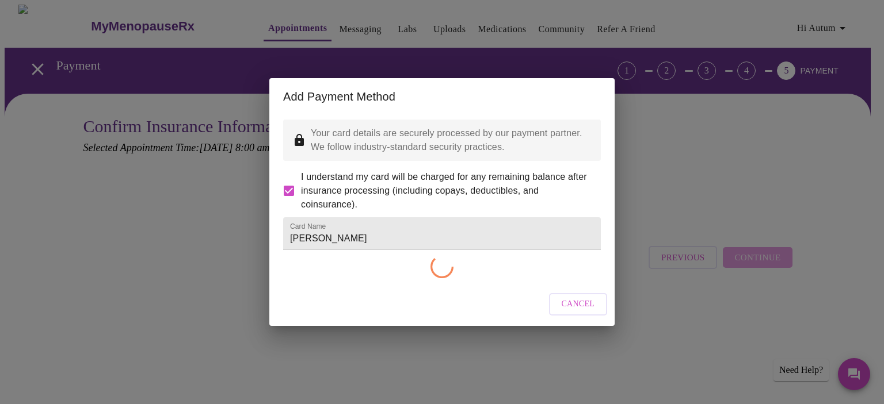
checkbox input "false"
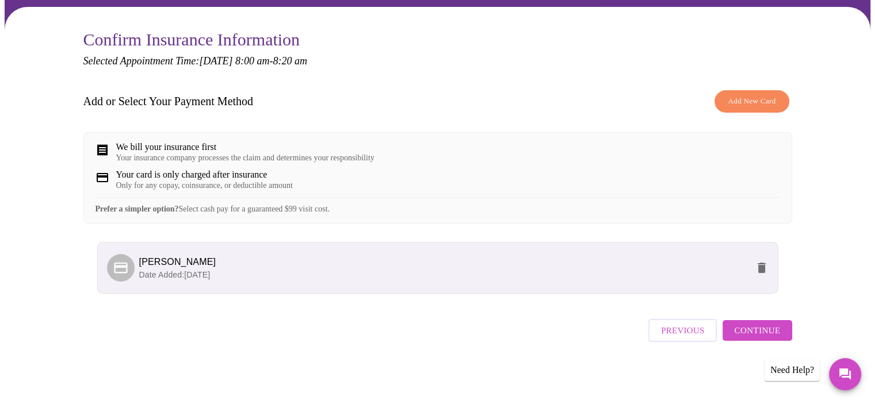
scroll to position [94, 0]
click at [757, 331] on span "Continue" at bounding box center [757, 330] width 46 height 15
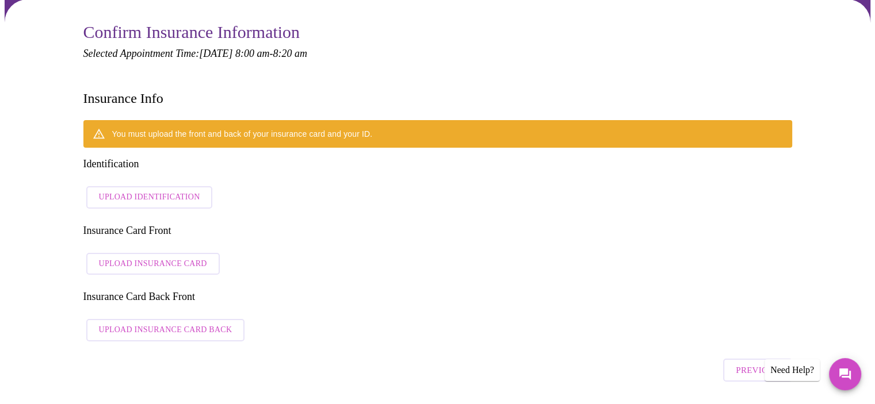
click at [153, 257] on span "Upload Insurance Card" at bounding box center [153, 264] width 108 height 14
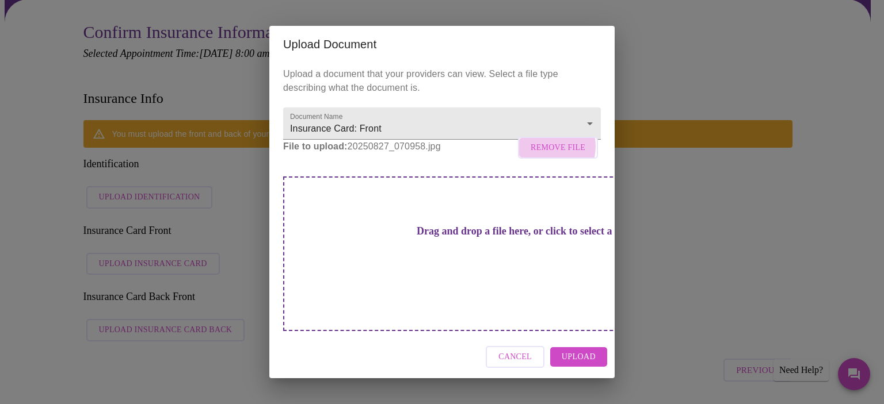
click at [546, 155] on span "Remove File" at bounding box center [557, 148] width 55 height 14
click at [584, 350] on span "Upload" at bounding box center [578, 357] width 34 height 14
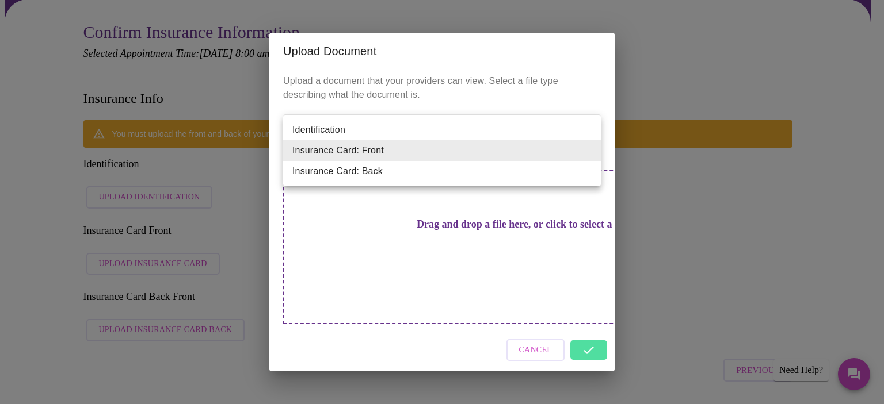
click at [395, 172] on li "Insurance Card: Back" at bounding box center [442, 171] width 318 height 21
type input "Insurance Card: Back"
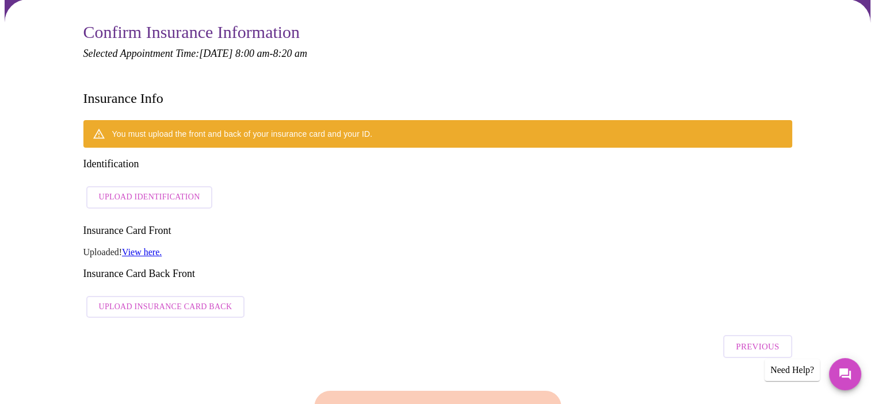
click at [150, 247] on link "View here." at bounding box center [142, 252] width 40 height 10
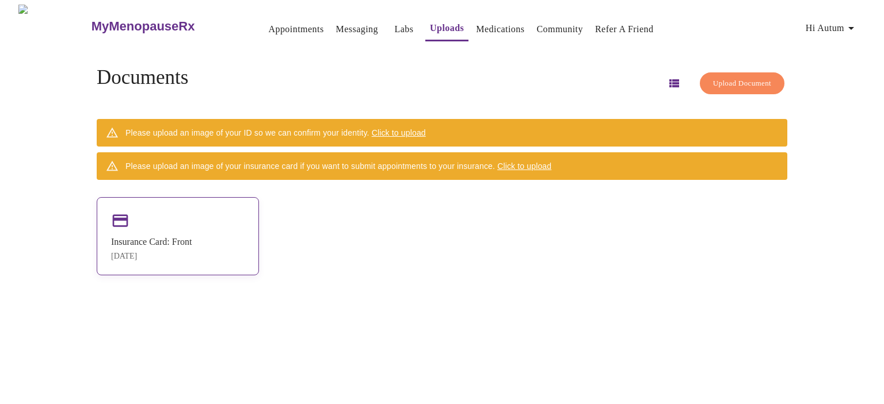
click at [158, 248] on div "Insurance Card: Front [DATE]" at bounding box center [151, 249] width 81 height 24
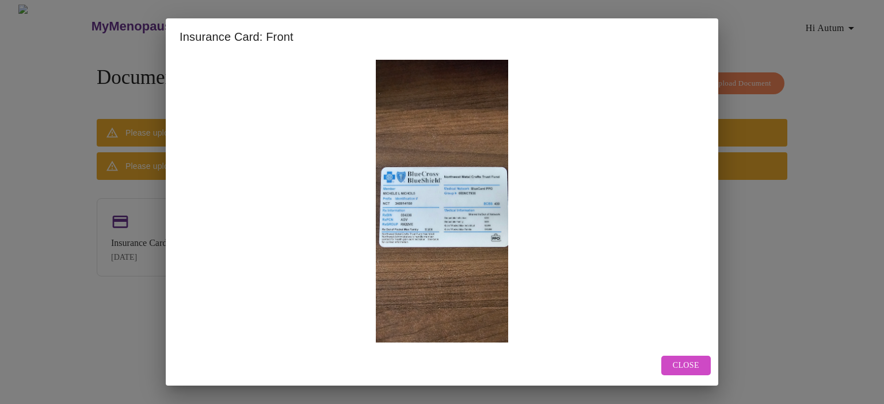
click at [683, 367] on span "Close" at bounding box center [685, 366] width 26 height 14
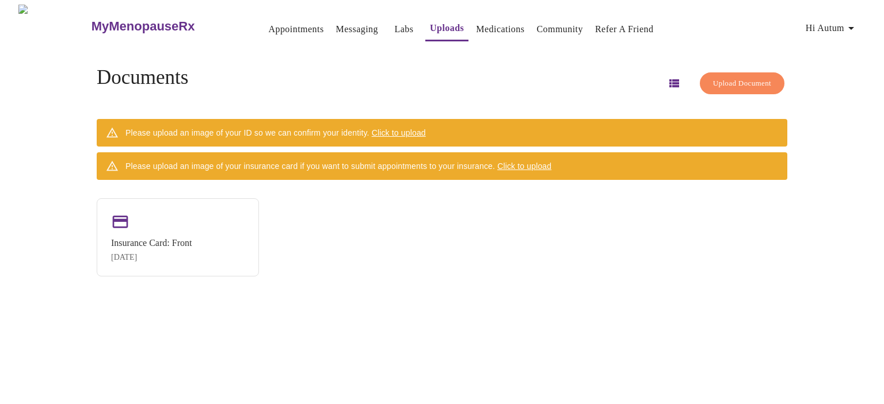
click at [541, 162] on span "Click to upload" at bounding box center [524, 166] width 54 height 9
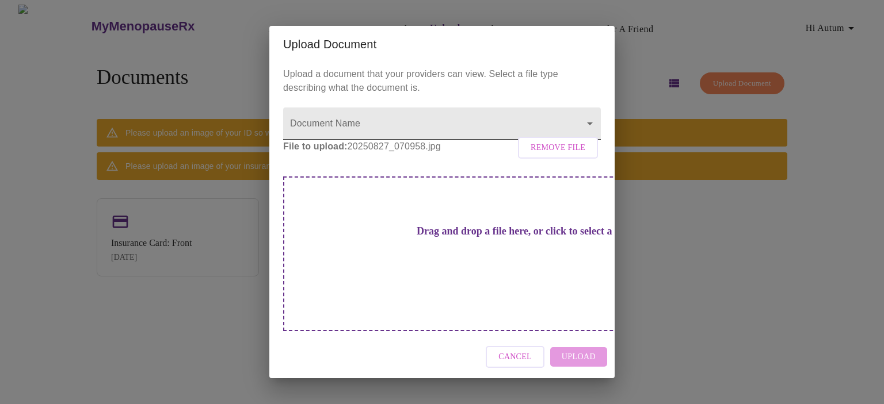
click at [438, 140] on body "MyMenopauseRx Appointments Messaging Labs Uploads Medications Community Refer a…" at bounding box center [442, 207] width 874 height 404
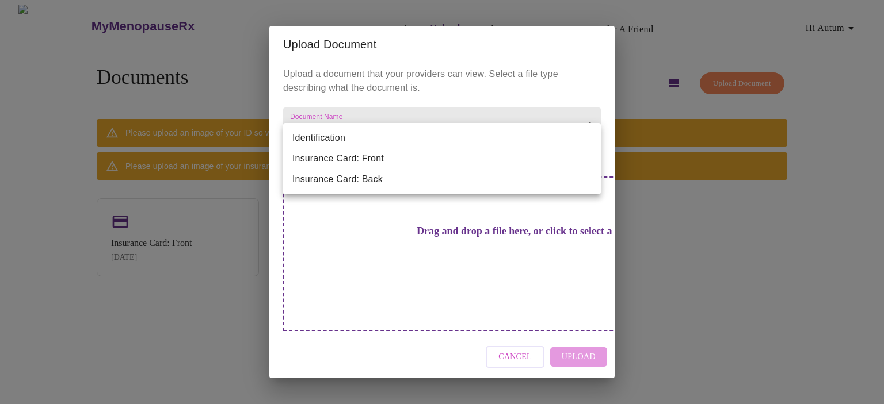
click at [378, 175] on li "Insurance Card: Back" at bounding box center [442, 179] width 318 height 21
type input "Insurance Card: Back"
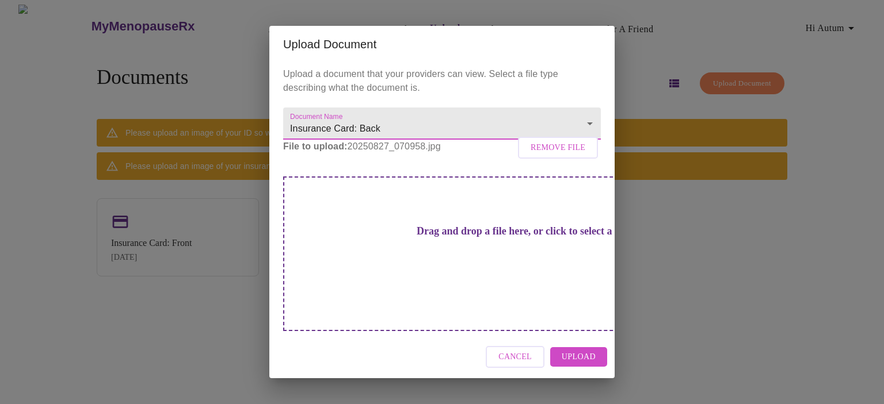
click at [591, 350] on span "Upload" at bounding box center [578, 357] width 34 height 14
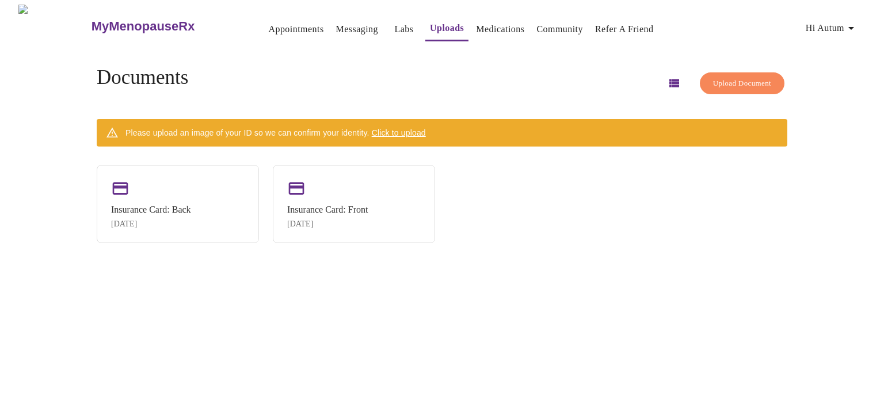
click at [420, 128] on span "Click to upload" at bounding box center [399, 132] width 54 height 9
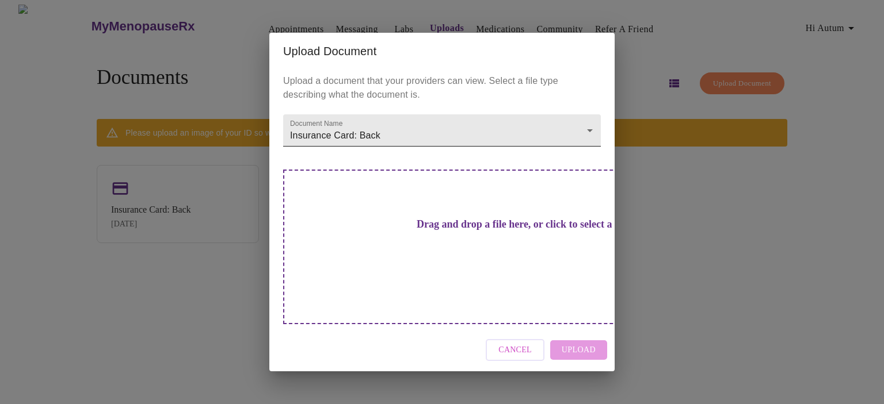
click at [408, 152] on body "MyMenopauseRx Appointments Messaging Labs Uploads Medications Community Refer a…" at bounding box center [442, 207] width 874 height 404
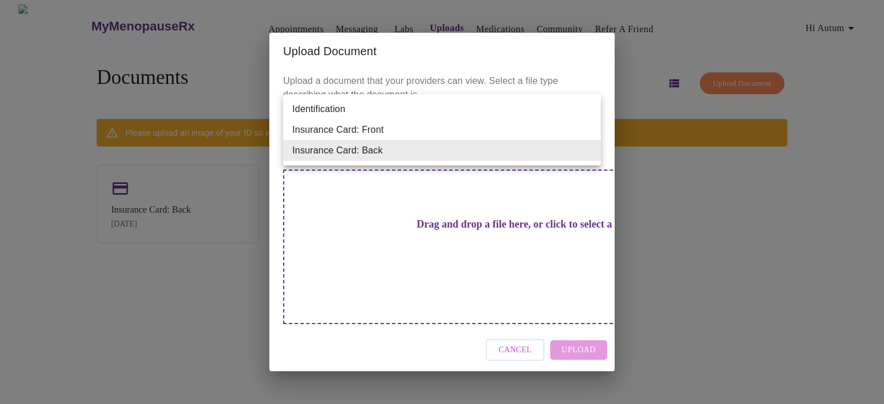
click at [350, 108] on li "Identification" at bounding box center [442, 109] width 318 height 21
type input "Identification"
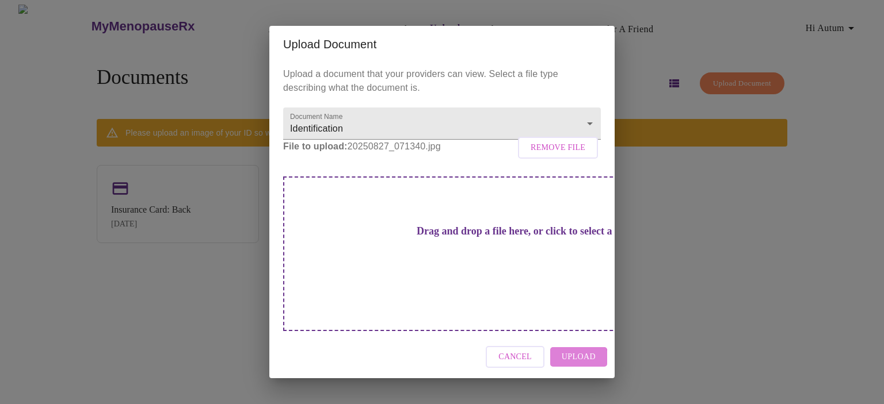
click at [574, 350] on span "Upload" at bounding box center [578, 357] width 34 height 14
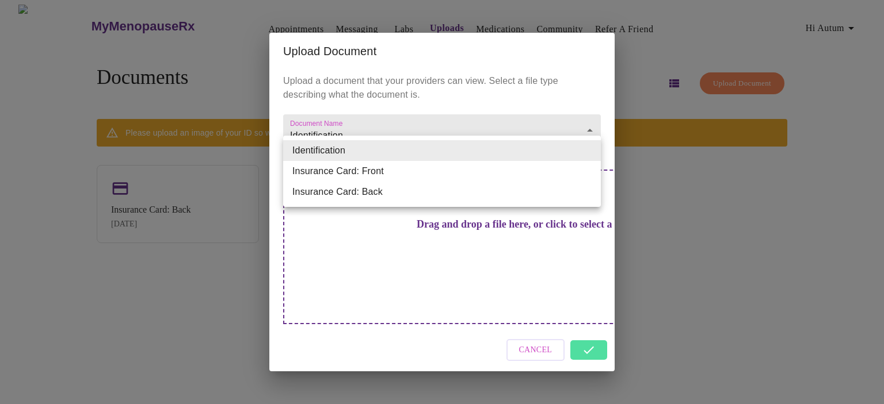
click at [548, 151] on body "MyMenopauseRx Appointments Messaging Labs Uploads Medications Community Refer a…" at bounding box center [442, 207] width 874 height 404
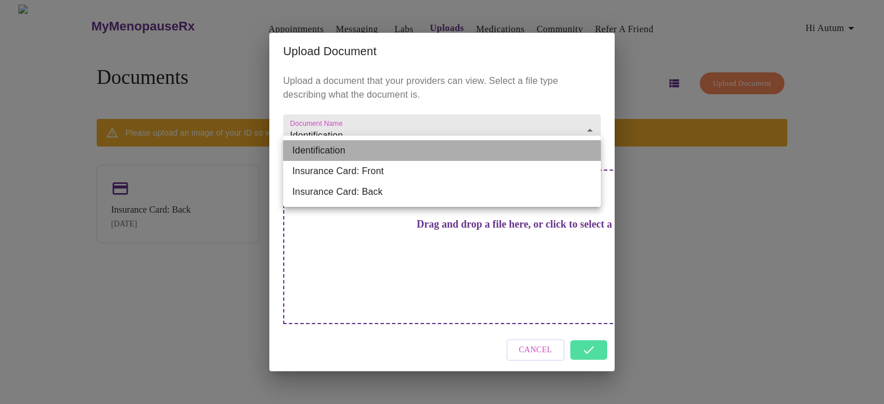
click at [354, 150] on li "Identification" at bounding box center [442, 150] width 318 height 21
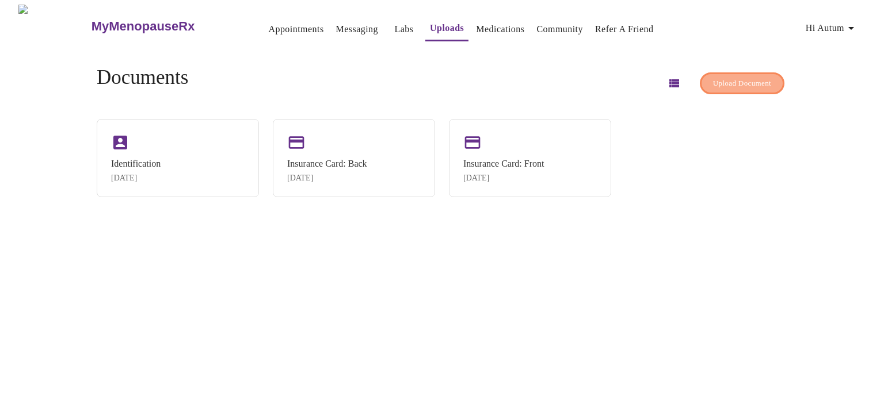
click at [714, 83] on span "Upload Document" at bounding box center [742, 83] width 58 height 13
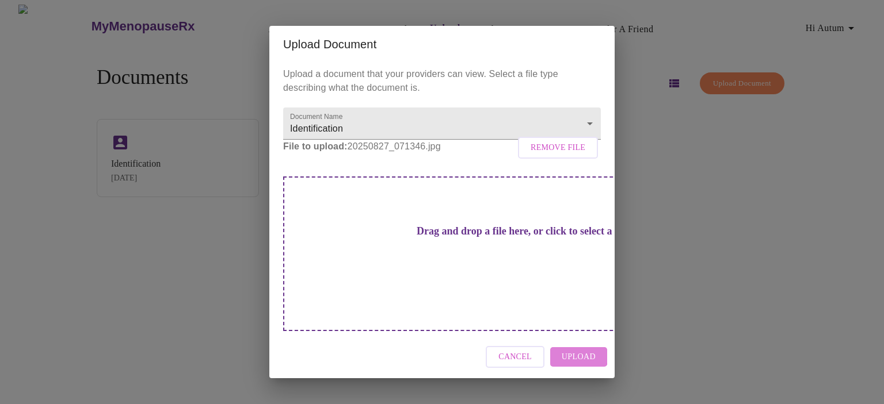
click at [559, 347] on button "Upload" at bounding box center [578, 357] width 57 height 20
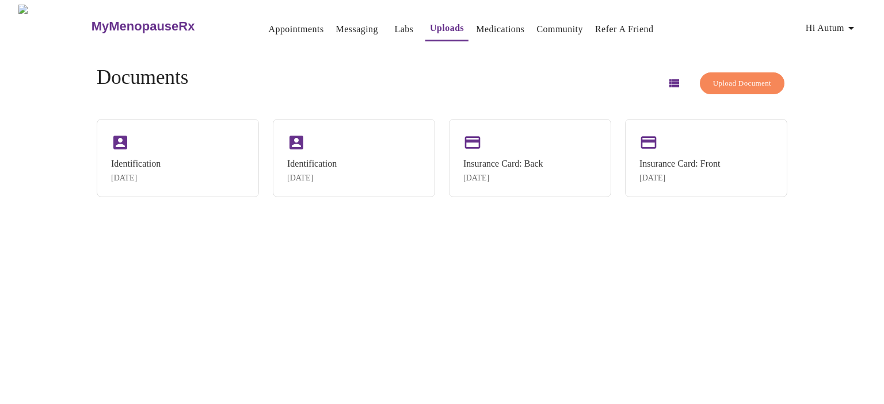
click at [669, 79] on icon "button" at bounding box center [674, 83] width 10 height 8
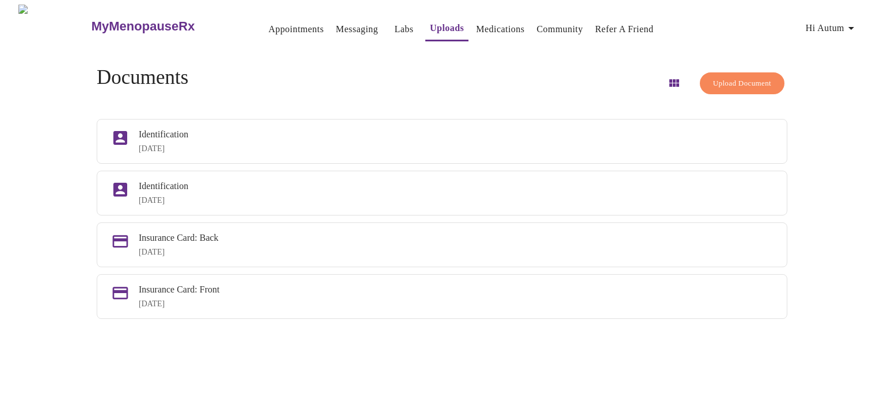
click at [270, 25] on link "Appointments" at bounding box center [295, 29] width 55 height 16
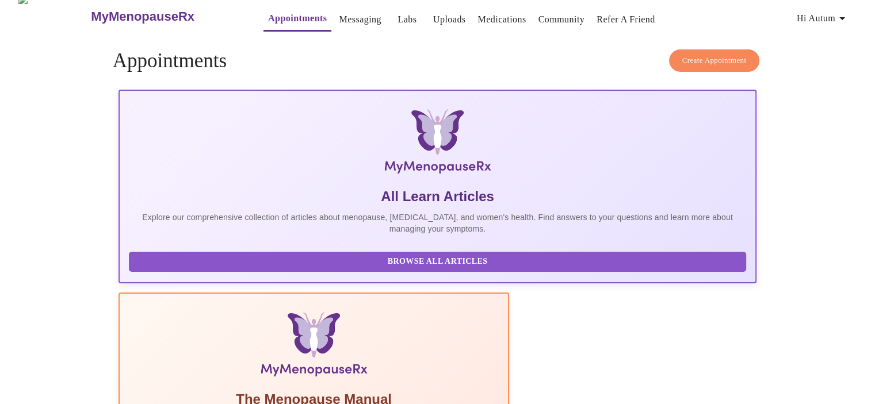
scroll to position [28, 0]
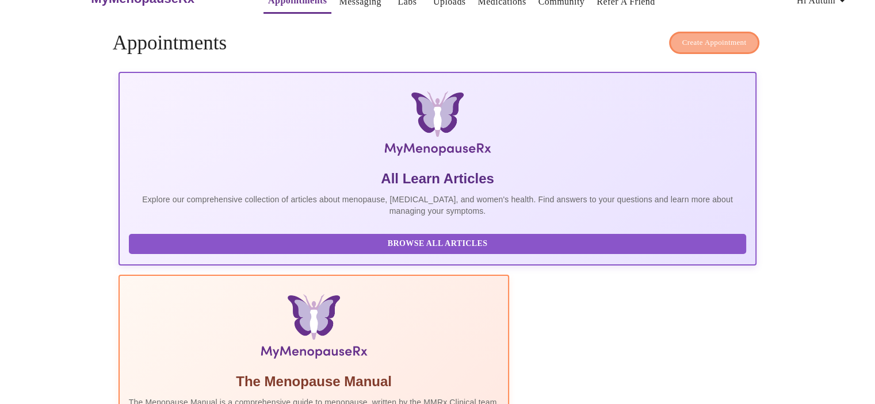
click at [710, 36] on span "Create Appointment" at bounding box center [714, 42] width 64 height 13
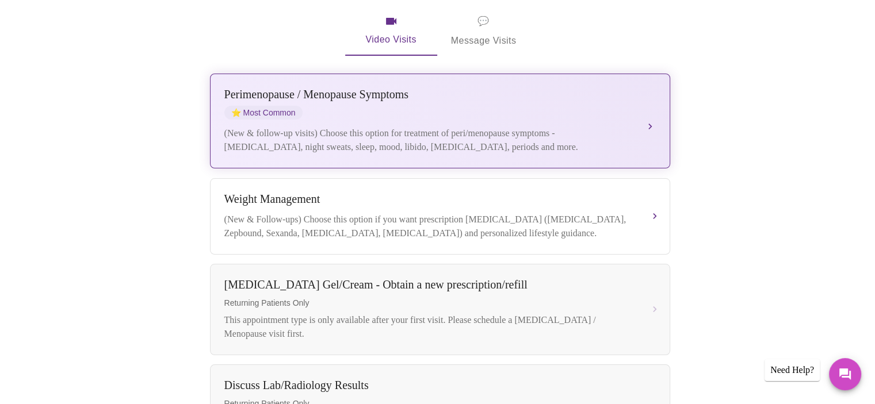
click at [575, 90] on div "[MEDICAL_DATA] / Menopause Symptoms ⭐ Most Common" at bounding box center [428, 104] width 408 height 32
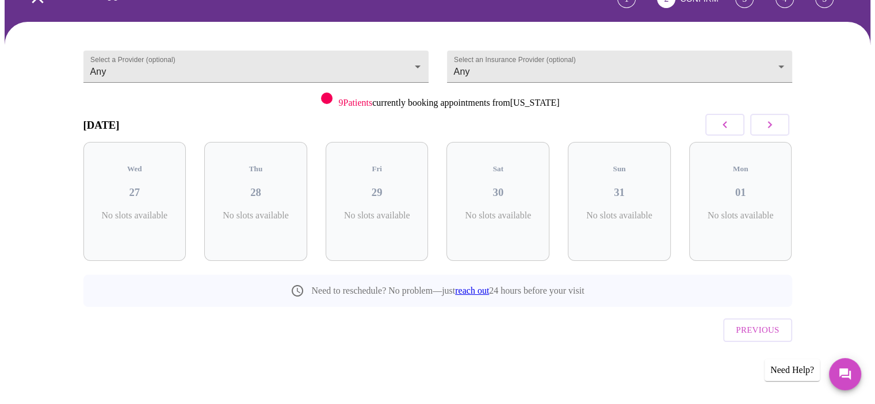
scroll to position [47, 0]
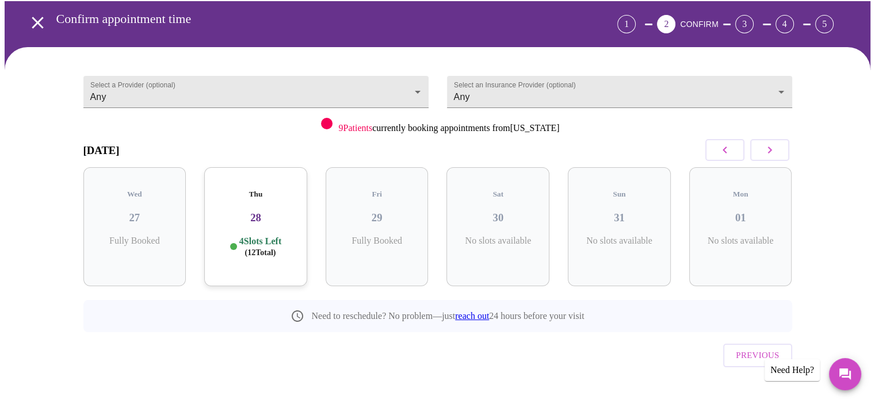
click at [255, 213] on div "Thu 28 4 Slots Left ( 12 Total)" at bounding box center [255, 226] width 103 height 119
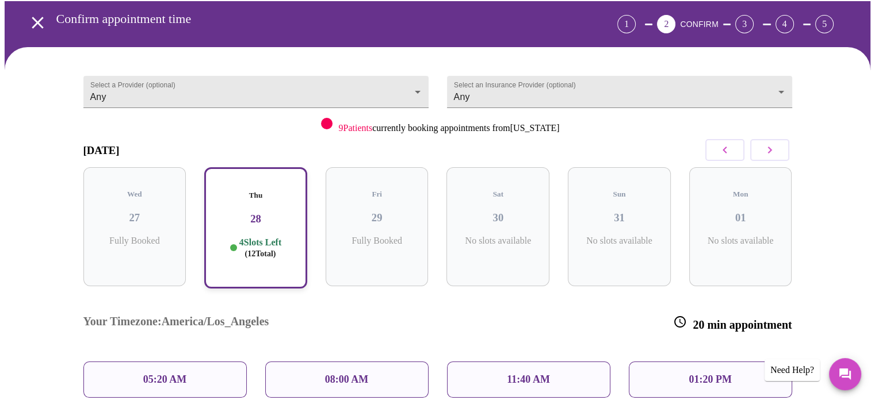
click at [356, 374] on p "08:00 AM" at bounding box center [347, 380] width 44 height 12
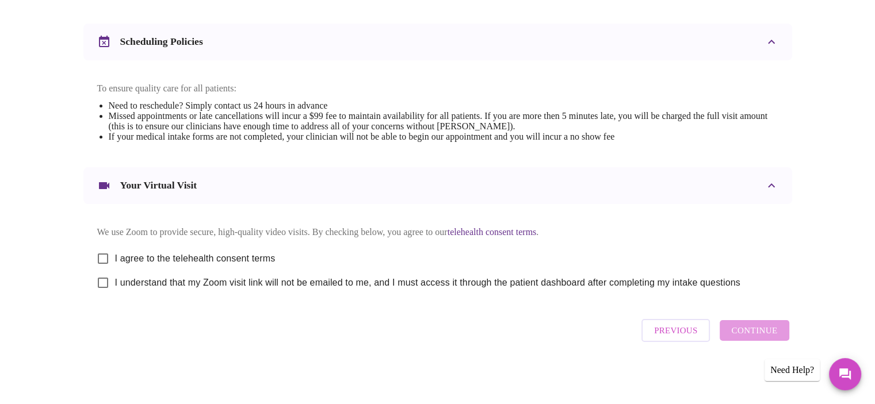
scroll to position [429, 0]
click at [103, 255] on input "I agree to the telehealth consent terms" at bounding box center [103, 259] width 24 height 24
checkbox input "true"
click at [108, 285] on input "I understand that my Zoom visit link will not be emailed to me, and I must acce…" at bounding box center [103, 283] width 24 height 24
checkbox input "true"
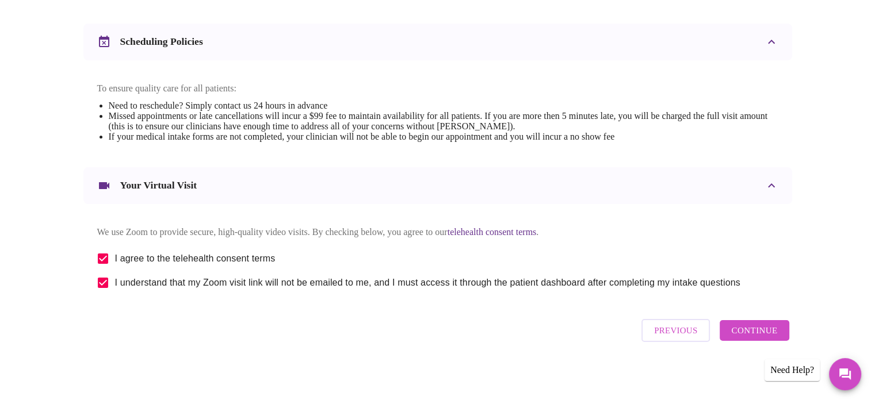
click at [762, 331] on span "Continue" at bounding box center [754, 330] width 46 height 15
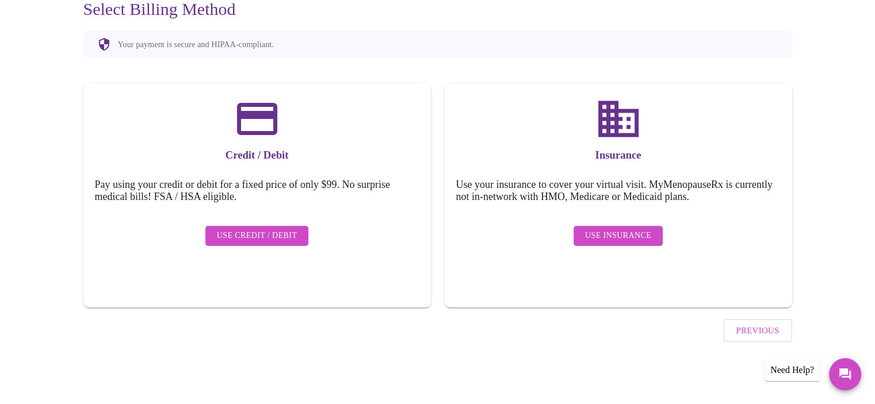
scroll to position [85, 0]
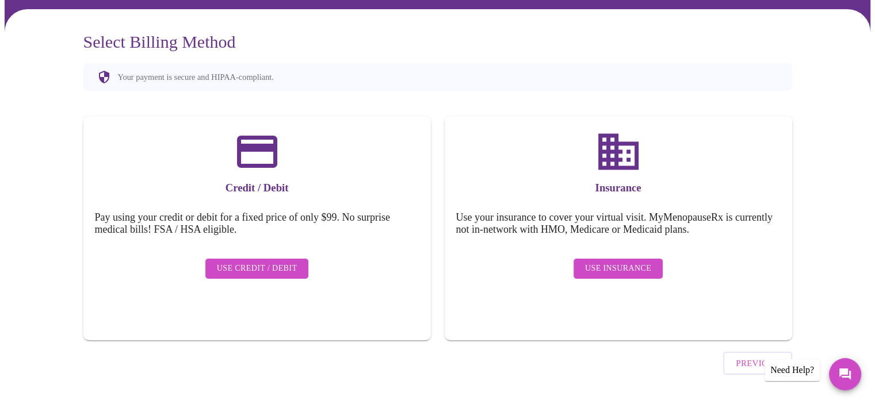
click at [632, 262] on span "Use Insurance" at bounding box center [618, 269] width 66 height 14
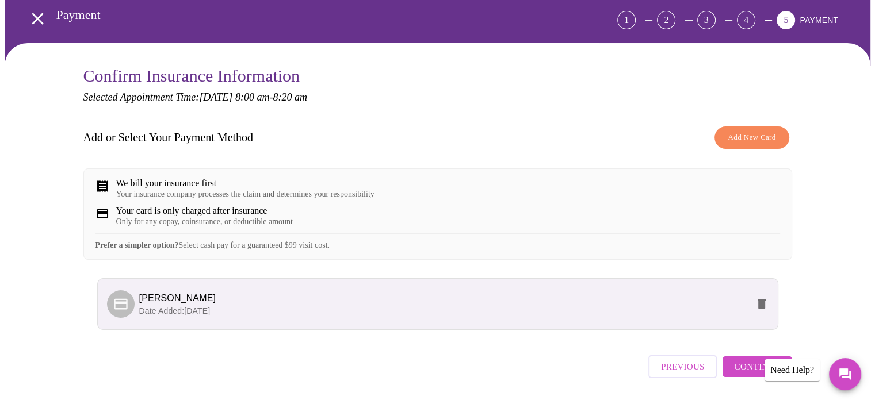
scroll to position [94, 0]
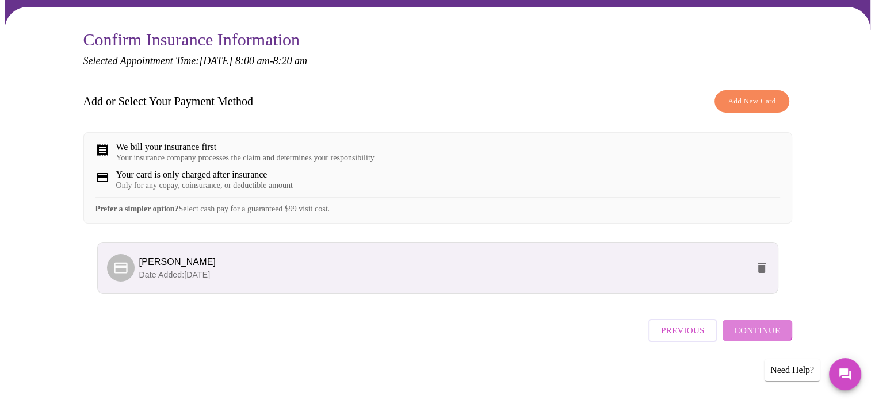
click at [756, 332] on span "Continue" at bounding box center [757, 330] width 46 height 15
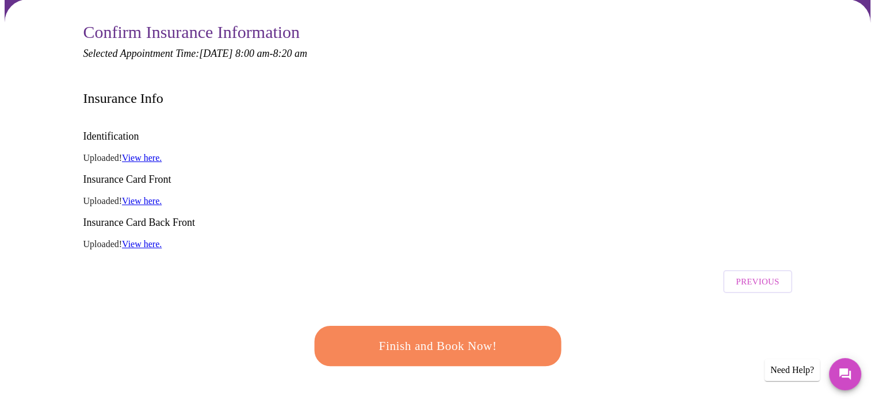
click at [442, 336] on span "Finish and Book Now!" at bounding box center [437, 346] width 213 height 21
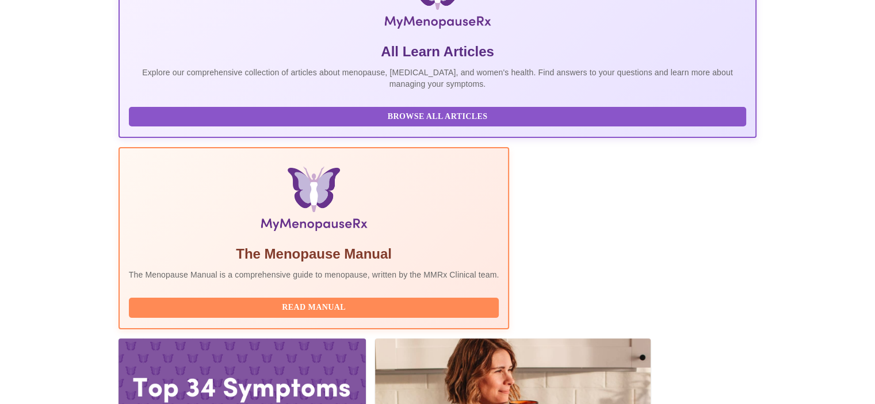
scroll to position [223, 0]
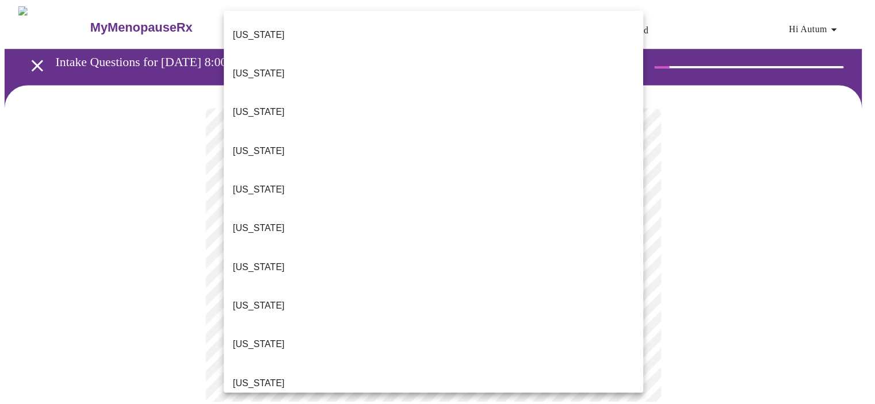
scroll to position [1118, 0]
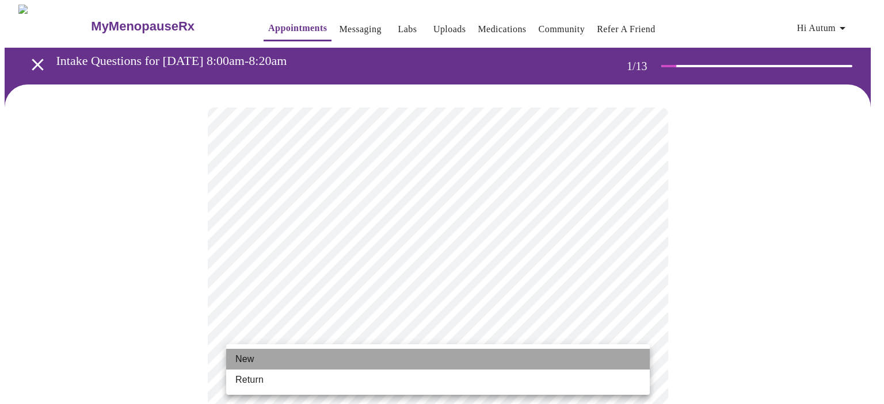
click at [301, 361] on li "New" at bounding box center [437, 359] width 423 height 21
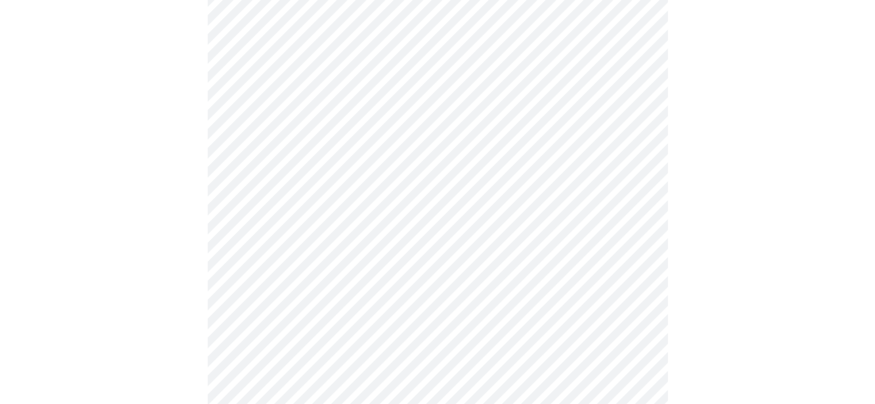
scroll to position [518, 0]
click at [609, 363] on body "MyMenopauseRx Appointments Messaging Labs Uploads Medications Community Refer a…" at bounding box center [438, 4] width 866 height 1034
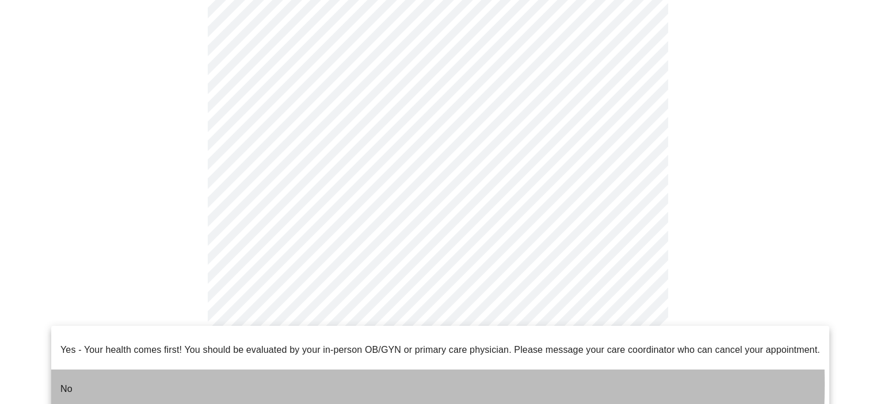
click at [140, 376] on li "No" at bounding box center [440, 389] width 778 height 39
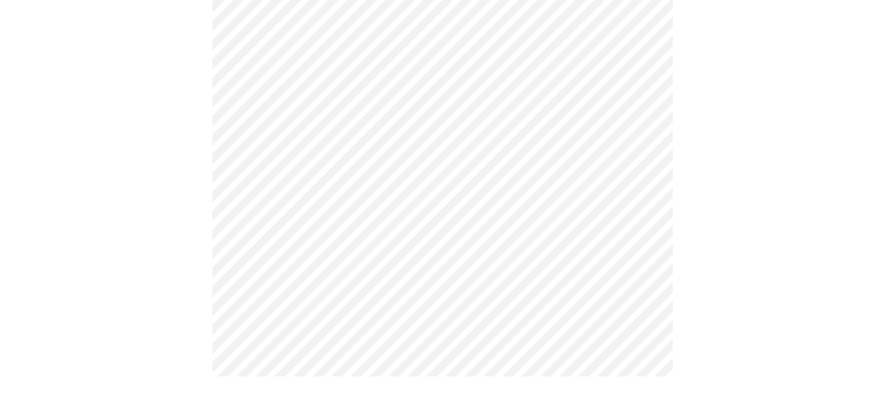
scroll to position [0, 0]
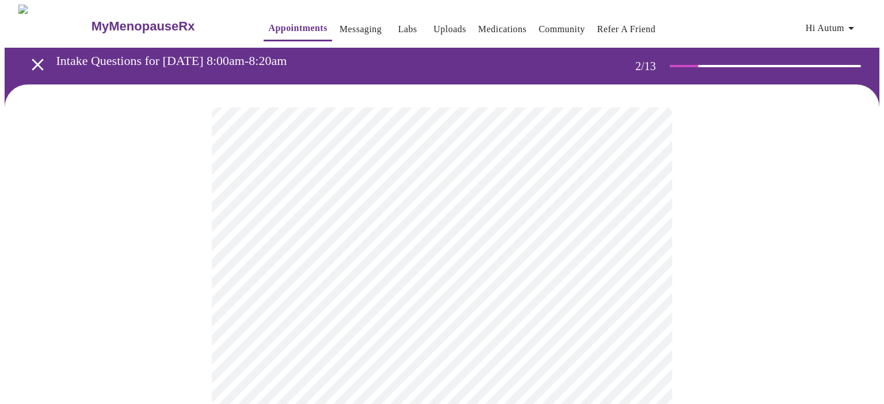
click at [453, 239] on body "MyMenopauseRx Appointments Messaging Labs Uploads Medications Community Refer a…" at bounding box center [442, 350] width 874 height 691
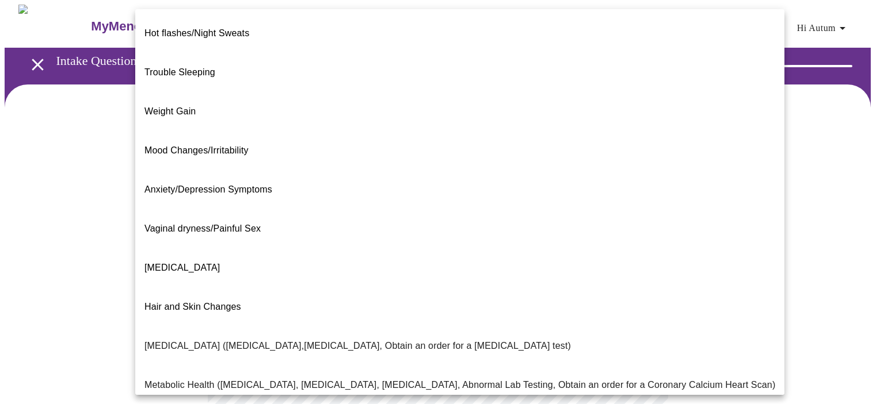
click at [212, 67] on span "Trouble Sleeping" at bounding box center [179, 72] width 71 height 10
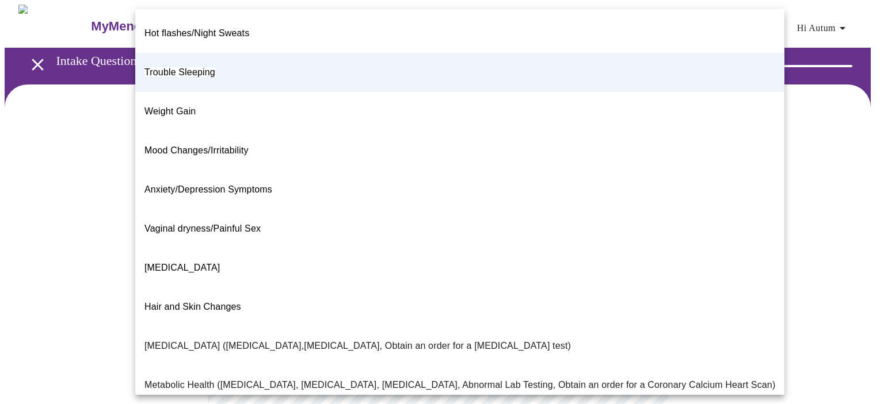
click at [636, 240] on body "MyMenopauseRx Appointments Messaging Labs Uploads Medications Community Refer a…" at bounding box center [442, 347] width 874 height 684
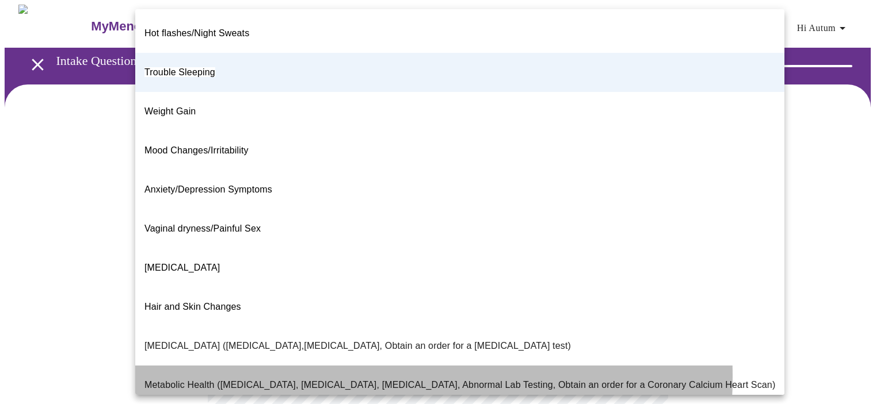
click at [292, 379] on p "Metabolic Health ([MEDICAL_DATA], [MEDICAL_DATA], [MEDICAL_DATA], Abnormal Lab …" at bounding box center [459, 386] width 630 height 14
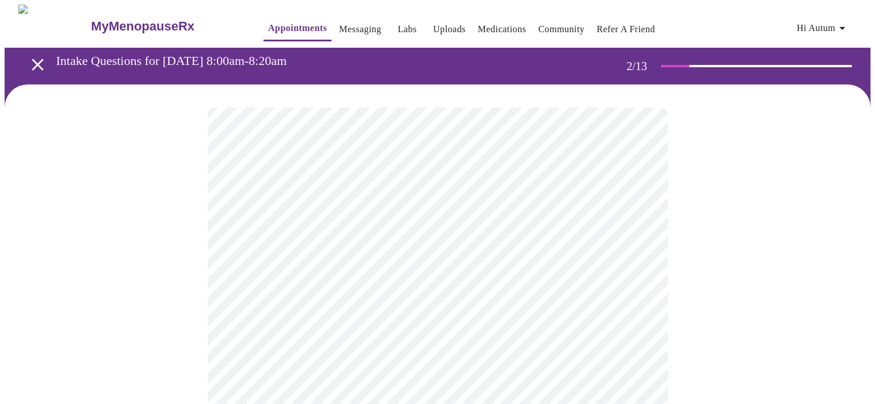
click at [680, 285] on div at bounding box center [438, 387] width 866 height 604
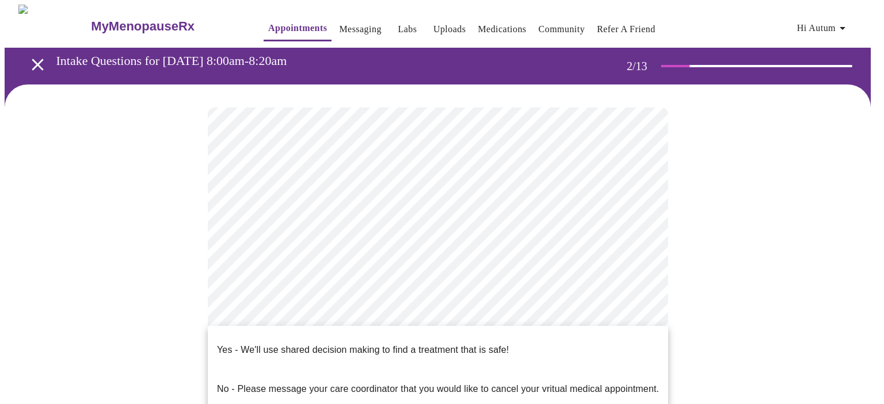
click at [545, 342] on body "MyMenopauseRx Appointments Messaging Labs Uploads Medications Community Refer a…" at bounding box center [442, 347] width 874 height 684
click at [377, 343] on p "Yes - We'll use shared decision making to find a treatment that is safe!" at bounding box center [363, 350] width 292 height 14
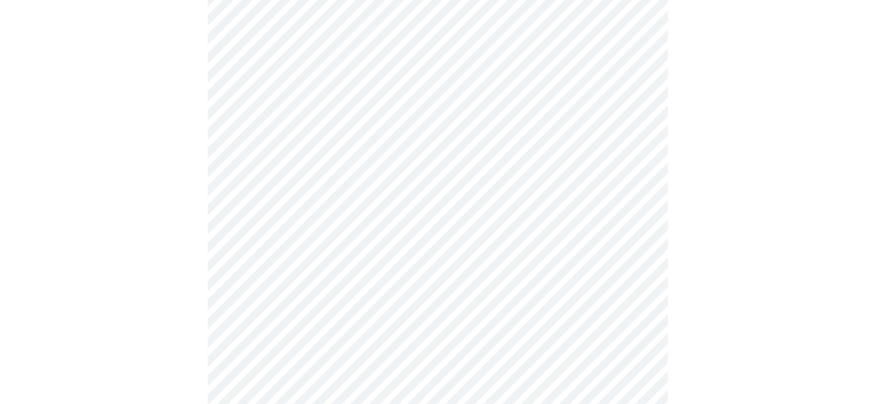
scroll to position [272, 0]
